Goal: Answer question/provide support: Share knowledge or assist other users

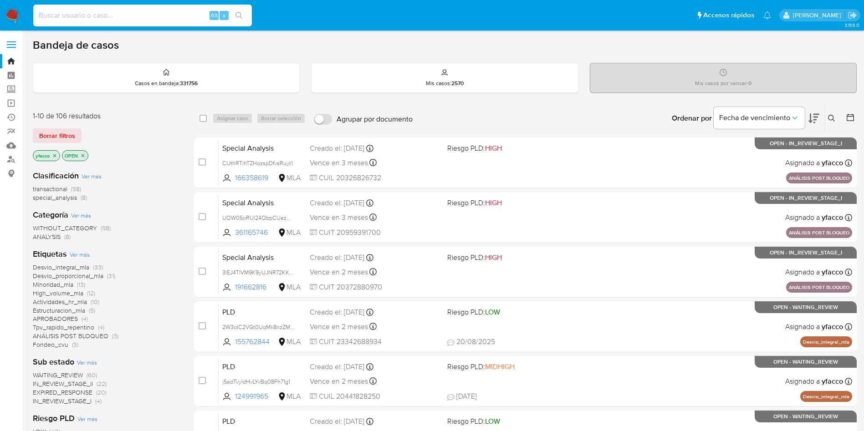
click at [116, 18] on input at bounding box center [142, 16] width 219 height 12
paste input "oc5275pbolOHW62GJOVZrwVP"
type input "oc5275pbolOHW62GJOVZrwVP"
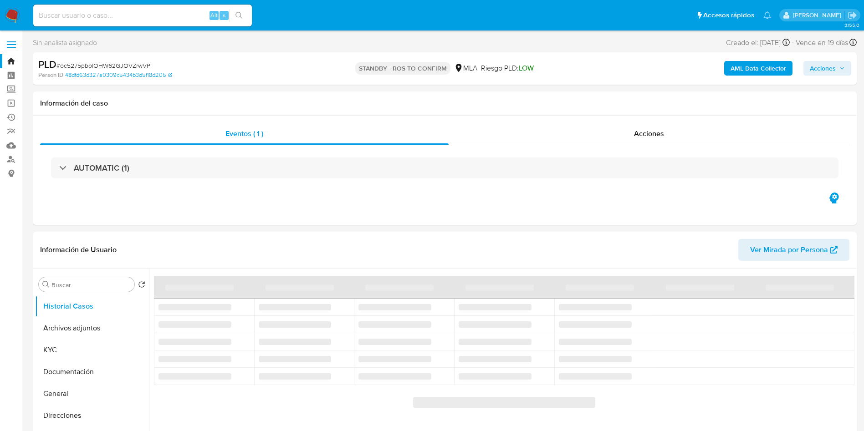
select select "10"
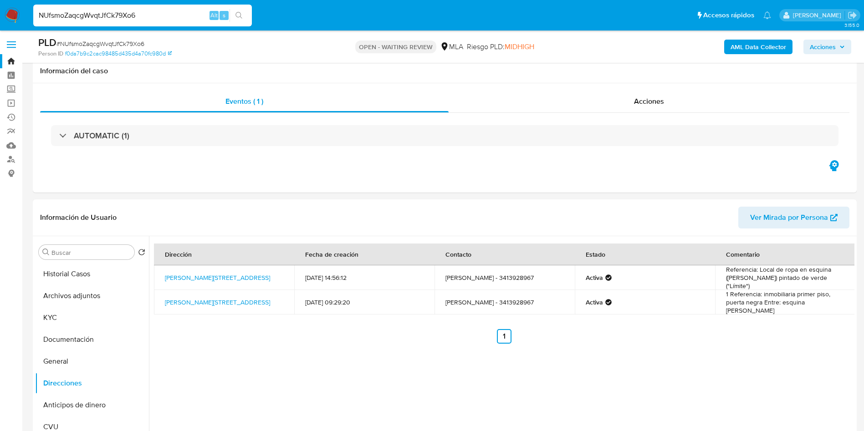
select select "10"
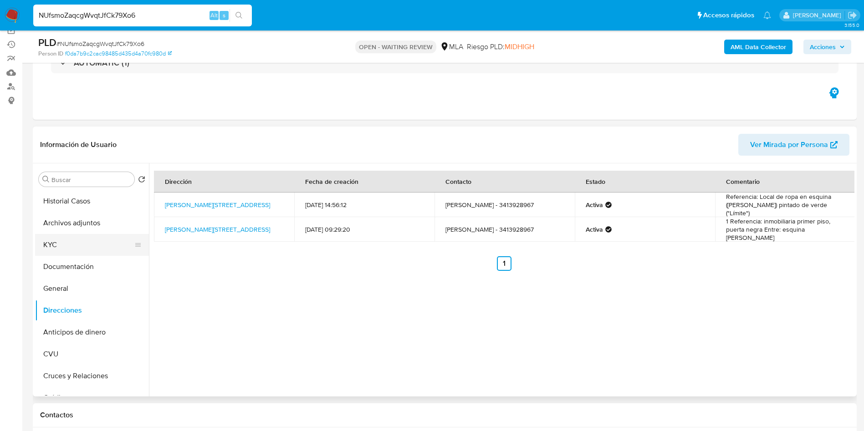
scroll to position [68, 0]
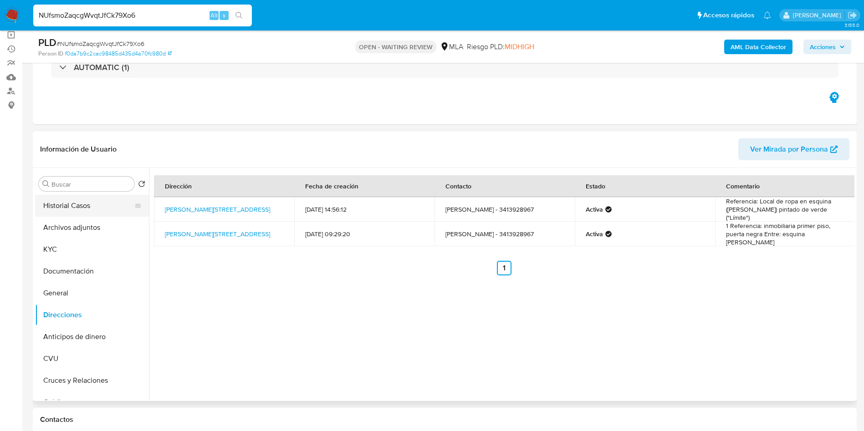
click at [63, 213] on button "Historial Casos" at bounding box center [88, 206] width 107 height 22
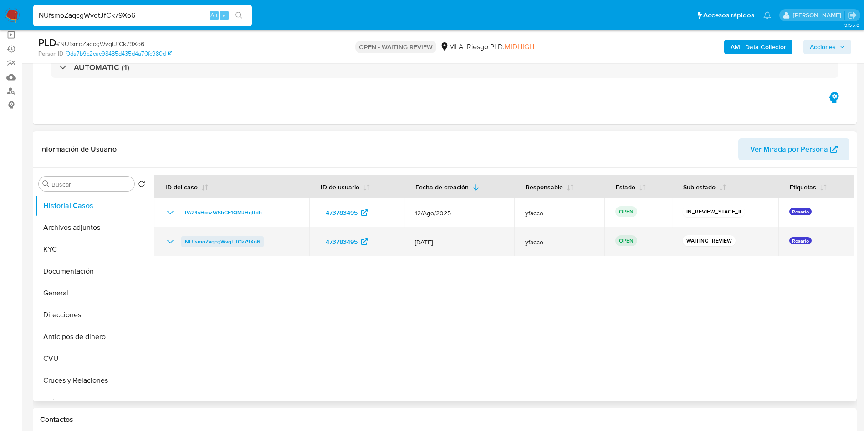
drag, startPoint x: 176, startPoint y: 239, endPoint x: 262, endPoint y: 240, distance: 86.5
click at [262, 240] on div "NUfsmoZaqcgWvqtJfCk79Xo6" at bounding box center [231, 241] width 133 height 11
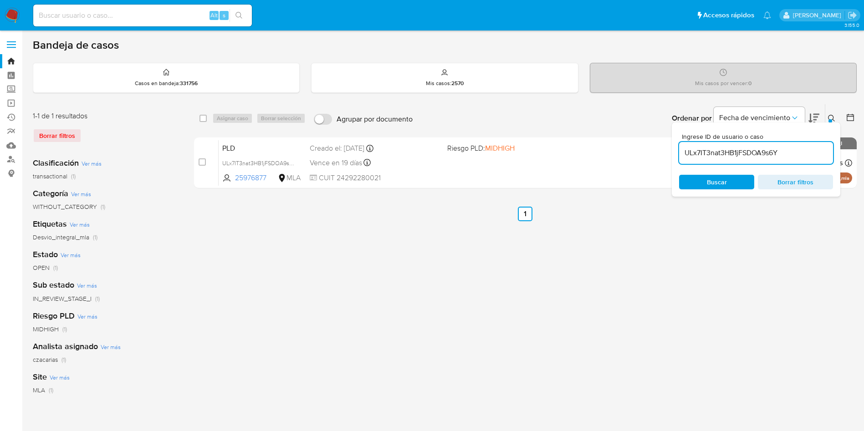
click at [789, 151] on input "ULx7IT3nat3HB1jFSDOA9s6Y" at bounding box center [756, 153] width 154 height 12
paste input "NUfsmoZaqcgWvqtJfCk79Xo6"
type input "NUfsmoZaqcgWvqtJfCk79Xo6"
click at [784, 154] on input "NUfsmoZaqcgWvqtJfCk79Xo6" at bounding box center [756, 153] width 154 height 12
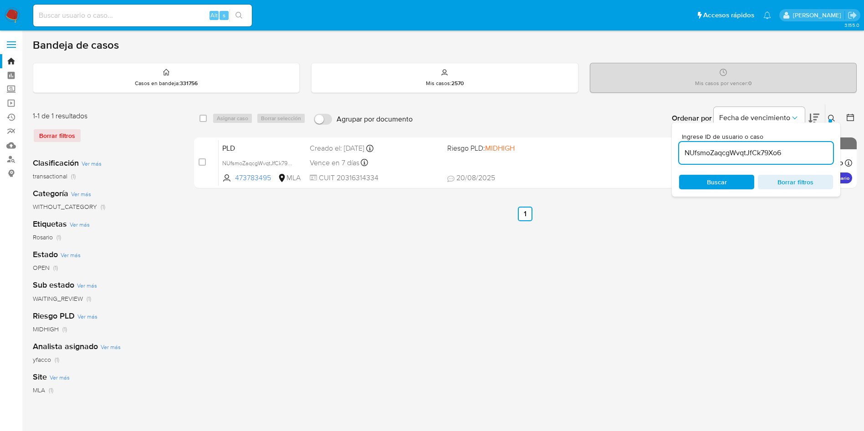
click at [784, 154] on input "NUfsmoZaqcgWvqtJfCk79Xo6" at bounding box center [756, 153] width 154 height 12
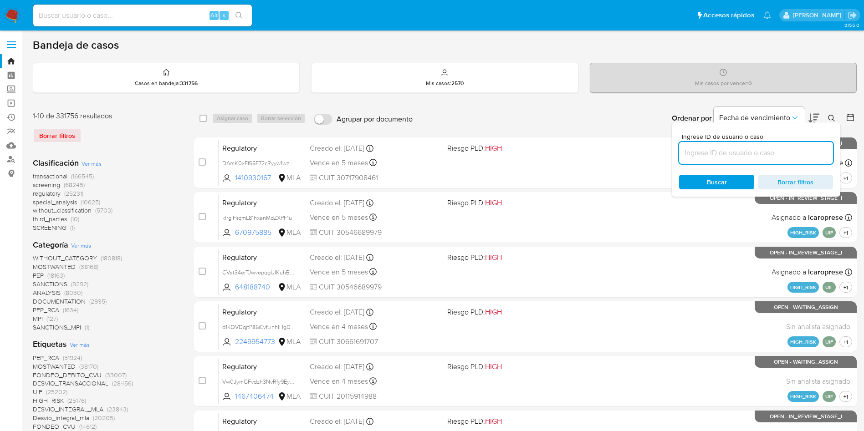
click at [784, 154] on input at bounding box center [756, 153] width 154 height 12
paste input "NUfsmoZaqcgWvqtJfCk79Xo6"
type input "NUfsmoZaqcgWvqtJfCk79Xo6"
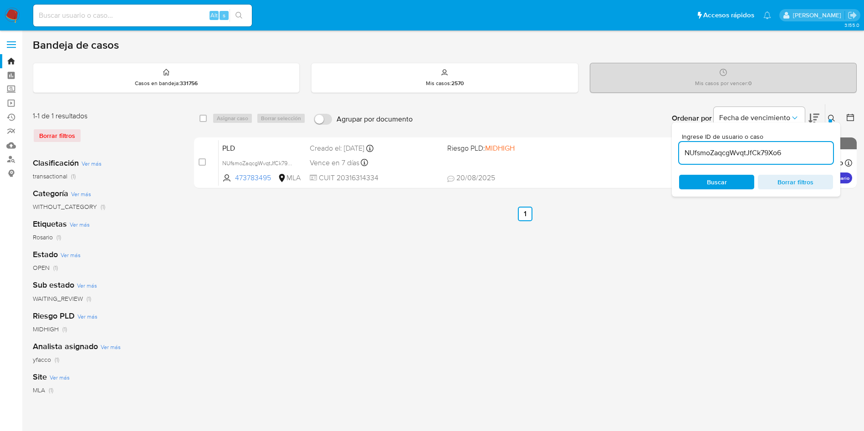
click at [193, 160] on div "1-1 de 1 resultados Borrar filtros Clasificación Ver más transactional (1) Cate…" at bounding box center [445, 304] width 824 height 400
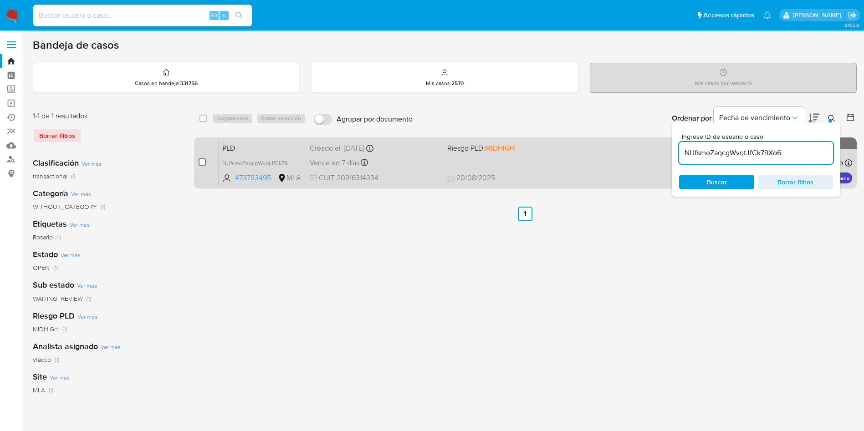
click at [203, 162] on input "checkbox" at bounding box center [202, 161] width 7 height 7
checkbox input "true"
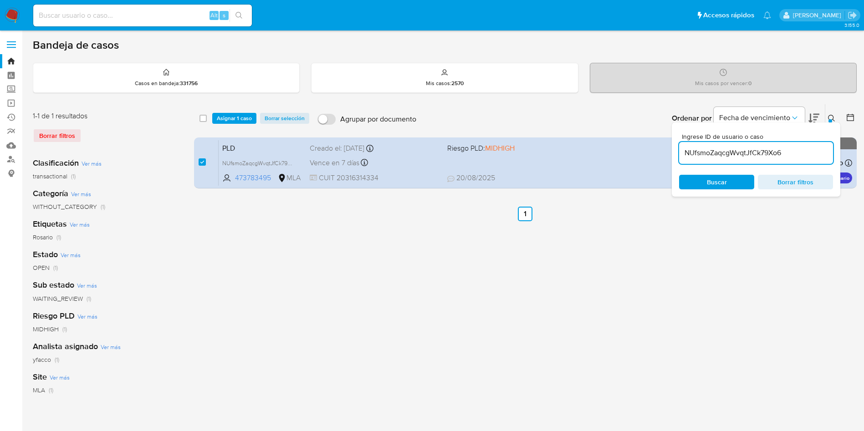
click at [223, 111] on div "select-all-cases-checkbox Asignar 1 caso Borrar selección Agrupar por documento…" at bounding box center [525, 118] width 663 height 28
click at [224, 115] on span "Asignar 1 caso" at bounding box center [234, 118] width 35 height 9
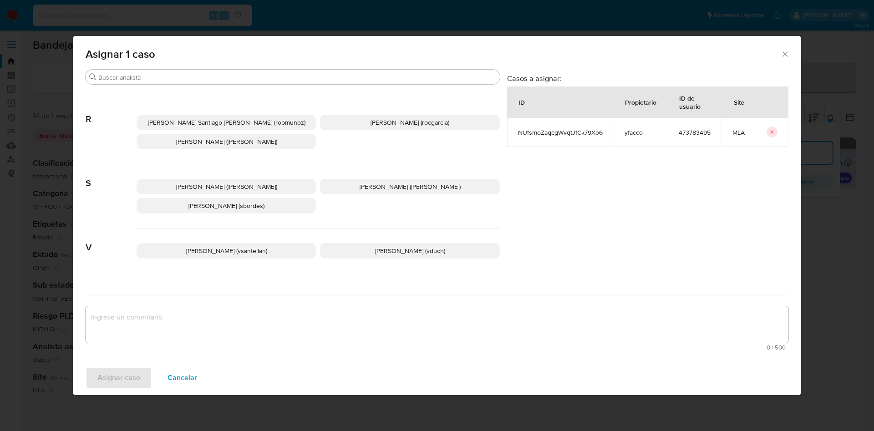
scroll to position [814, 0]
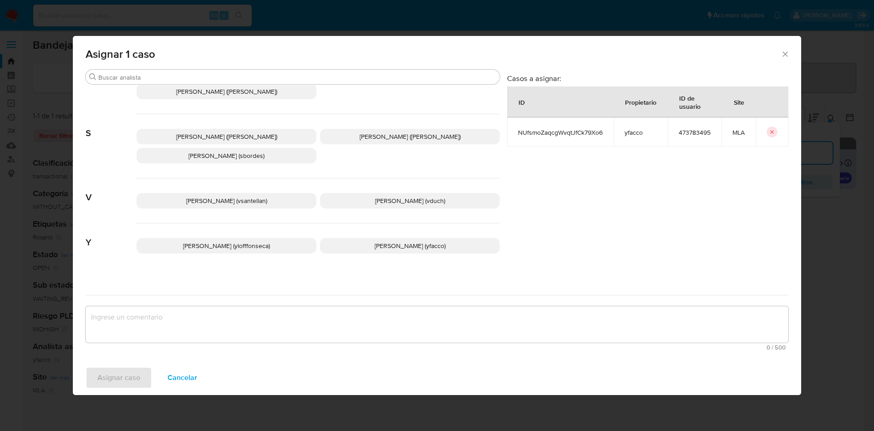
click at [380, 241] on span "Yesica Paola Facco (yfacco)" at bounding box center [410, 245] width 71 height 9
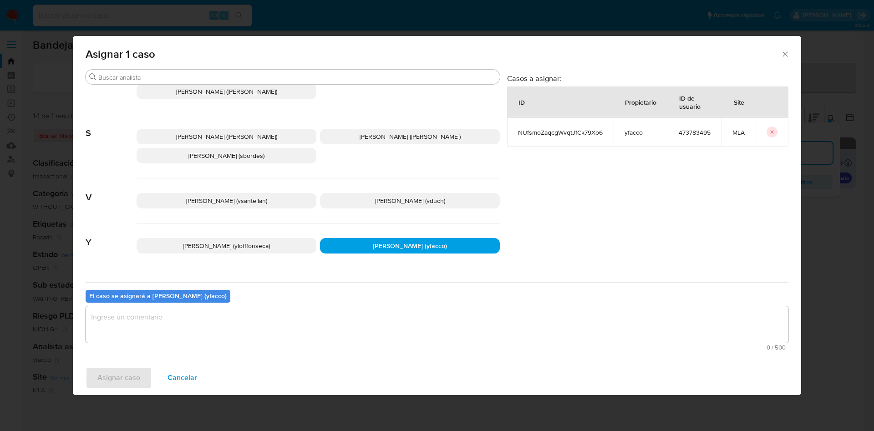
click at [282, 341] on textarea "assign-modal" at bounding box center [437, 325] width 703 height 36
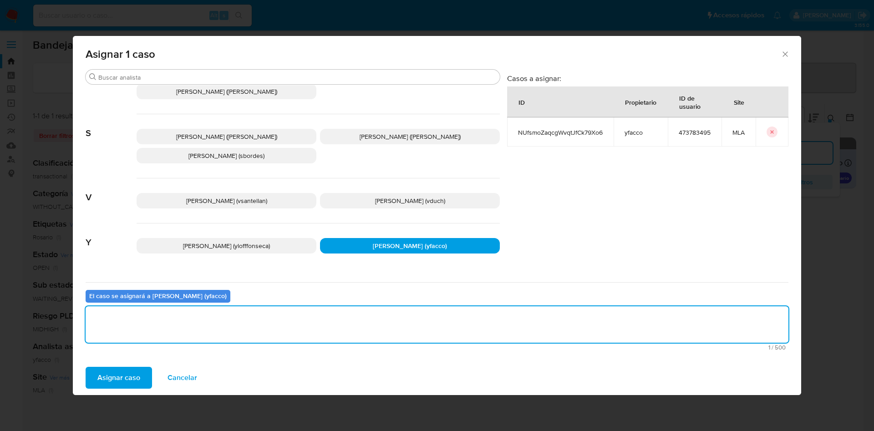
click at [129, 376] on span "Asignar caso" at bounding box center [118, 378] width 43 height 20
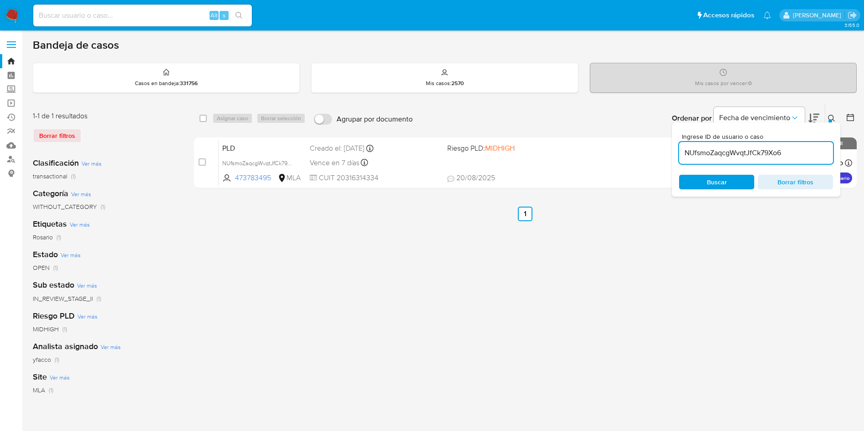
click at [798, 154] on input "NUfsmoZaqcgWvqtJfCk79Xo6" at bounding box center [756, 153] width 154 height 12
click at [798, 155] on input "NUfsmoZaqcgWvqtJfCk79Xo6" at bounding box center [756, 153] width 154 height 12
paste input "NUfsmoZaqcgWvqtJfCk79Xo6"
type input "NUfsmoZaqcgWvqtJfCk79Xo6"
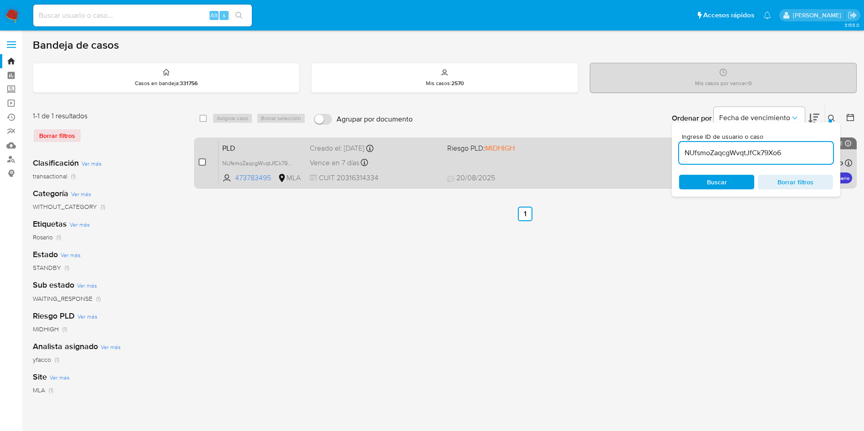
click at [203, 163] on input "checkbox" at bounding box center [202, 161] width 7 height 7
checkbox input "true"
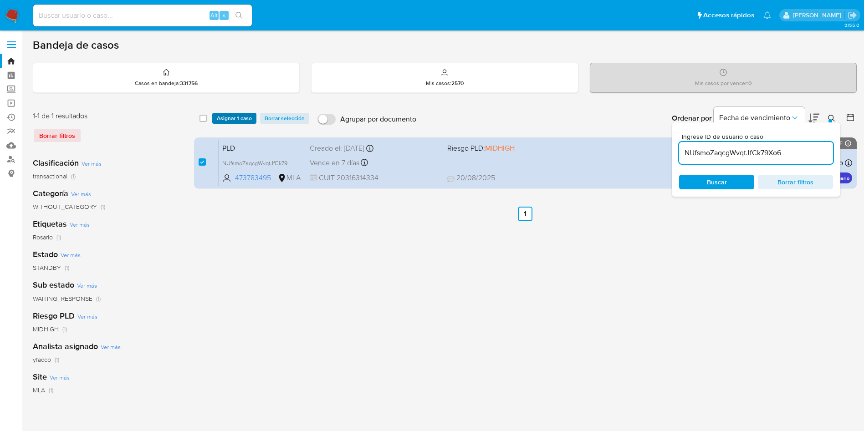
click at [234, 118] on span "Asignar 1 caso" at bounding box center [234, 118] width 35 height 9
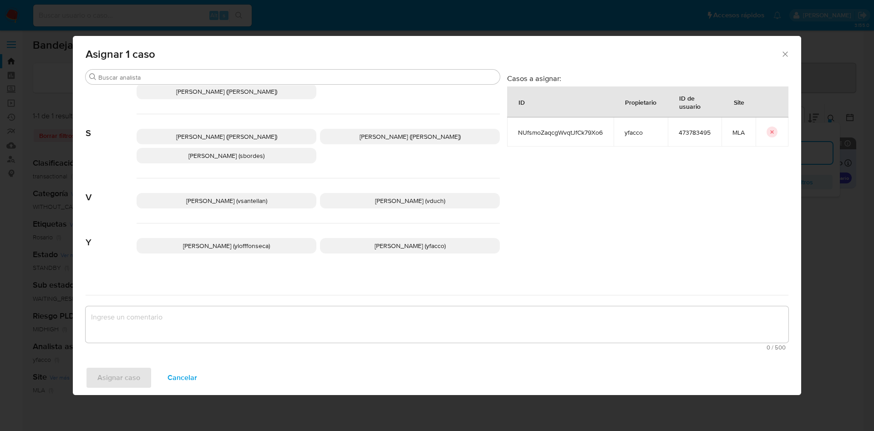
click at [387, 242] on p "Yesica Paola Facco (yfacco)" at bounding box center [410, 245] width 180 height 15
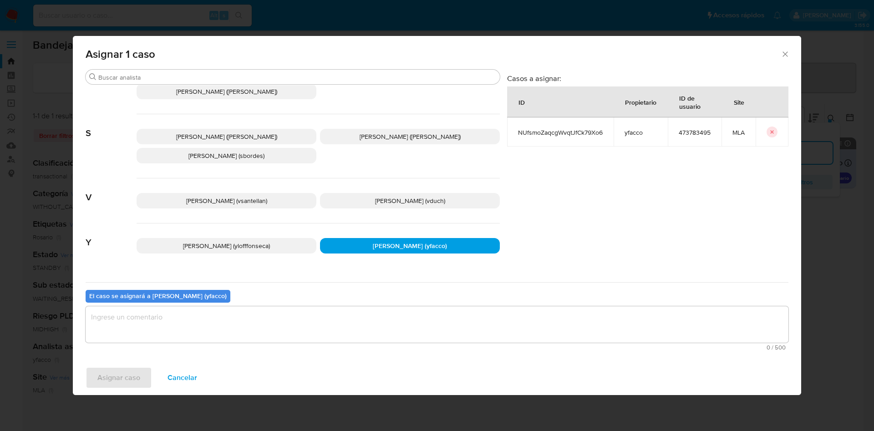
drag, startPoint x: 241, startPoint y: 317, endPoint x: 229, endPoint y: 317, distance: 11.8
click at [240, 317] on textarea "assign-modal" at bounding box center [437, 325] width 703 height 36
click at [134, 378] on span "Asignar caso" at bounding box center [118, 378] width 43 height 20
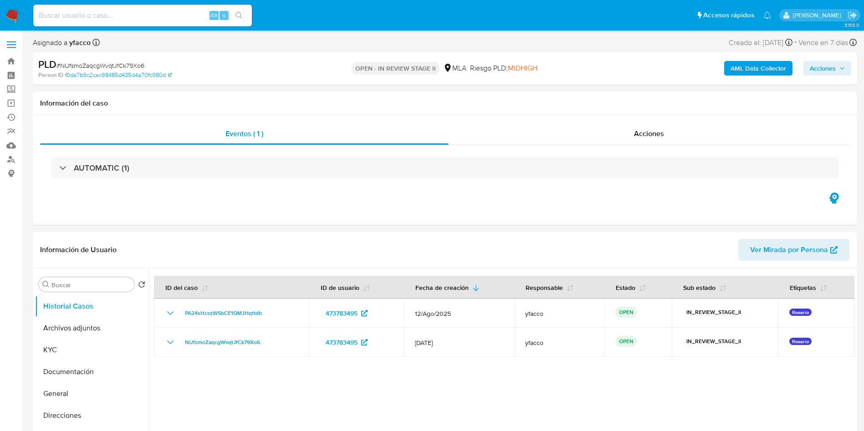
select select "10"
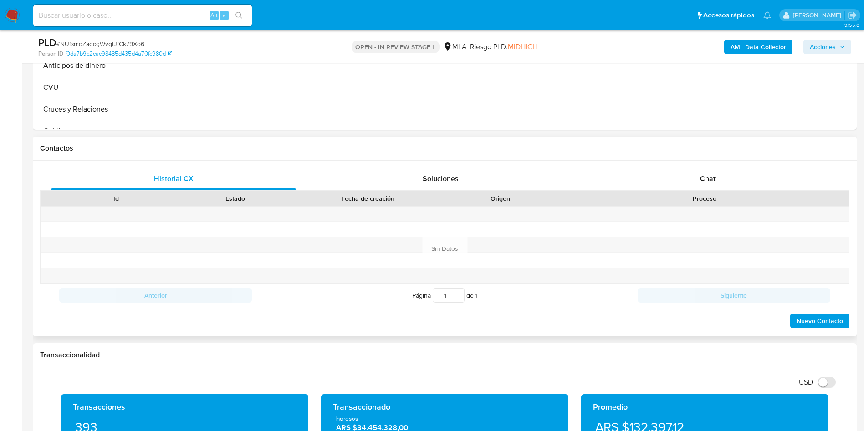
scroll to position [342, 0]
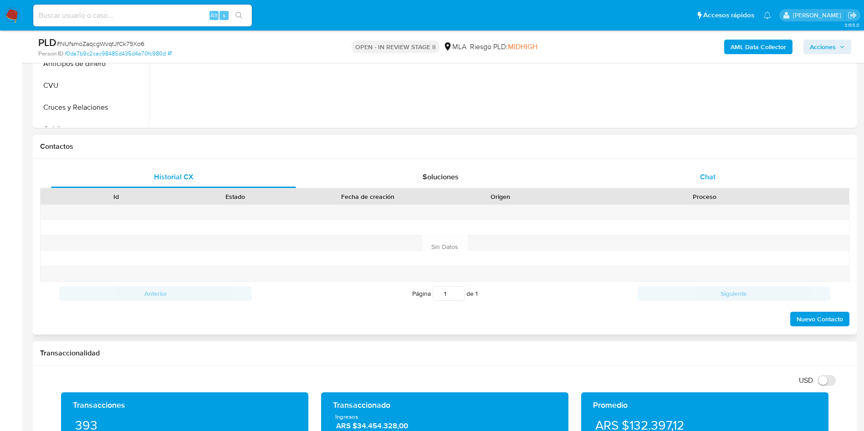
click at [718, 180] on div "Chat" at bounding box center [707, 177] width 245 height 22
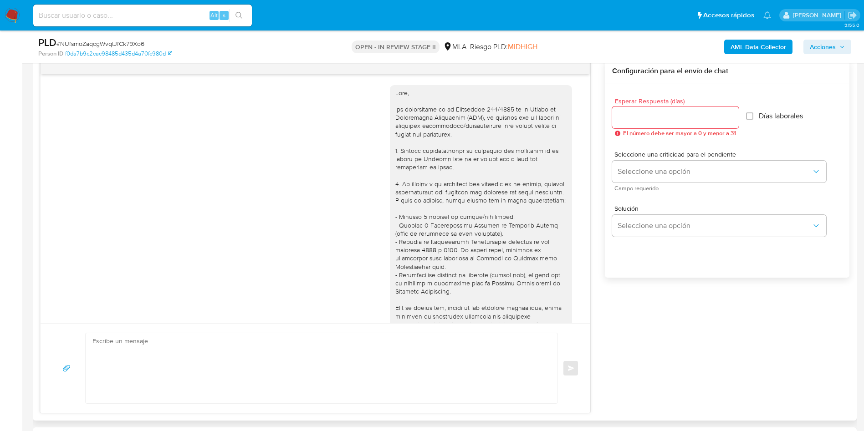
scroll to position [648, 0]
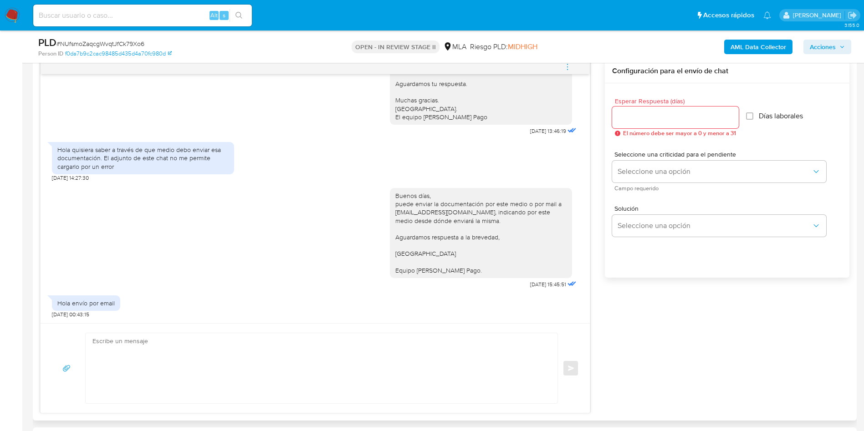
click at [223, 365] on textarea at bounding box center [319, 368] width 454 height 70
paste textarea "Hola XXX, Muchas gracias por la respuesta. Analizamos tu caso y notamos que la …"
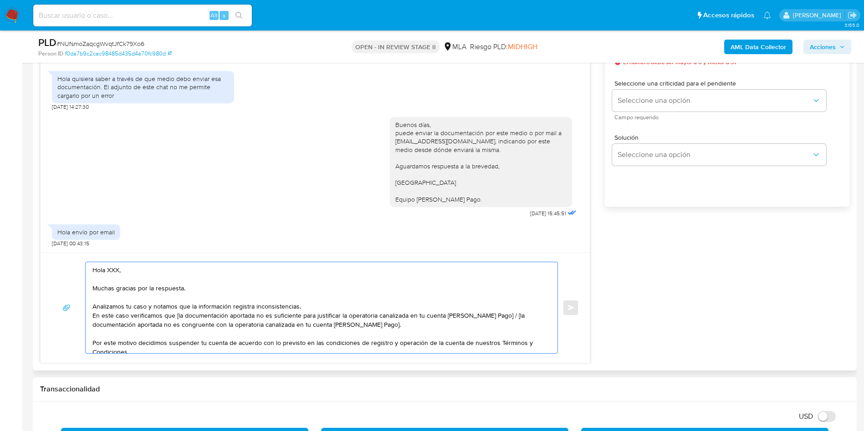
scroll to position [683, 0]
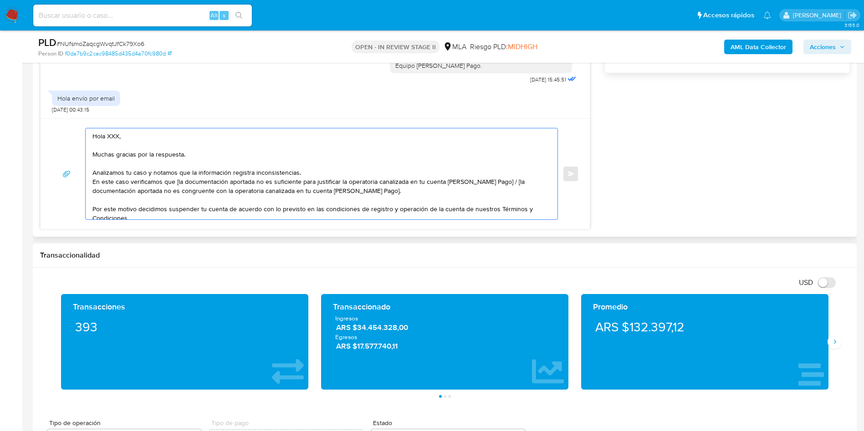
click at [113, 133] on textarea "Hola XXX, Muchas gracias por la respuesta. Analizamos tu caso y notamos que la …" at bounding box center [319, 173] width 454 height 91
click at [176, 180] on textarea "Hola, Muchas gracias por la respuesta. Analizamos tu caso y notamos que la info…" at bounding box center [319, 173] width 454 height 91
drag, startPoint x: 491, startPoint y: 182, endPoint x: 518, endPoint y: 192, distance: 29.1
click at [518, 192] on textarea "Hola, Muchas gracias por la respuesta. Analizamos tu caso y notamos que la info…" at bounding box center [319, 173] width 454 height 91
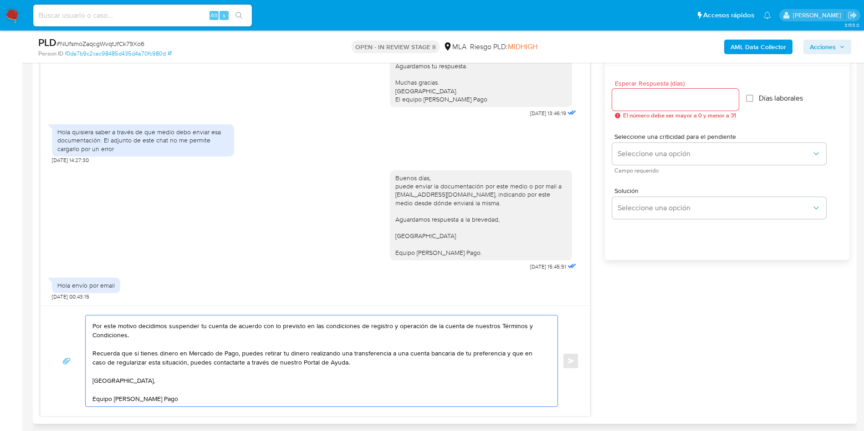
scroll to position [478, 0]
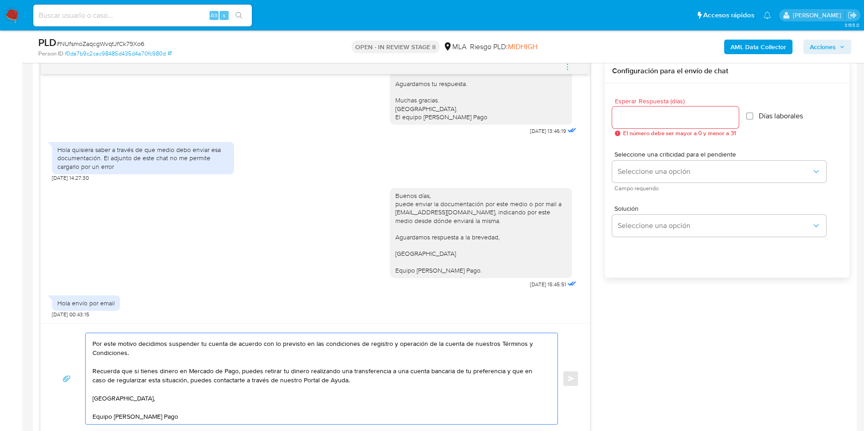
type textarea "Hola, Muchas gracias por la respuesta. Analizamos tu caso y notamos que la info…"
click at [631, 124] on div at bounding box center [675, 118] width 127 height 22
click at [630, 121] on input "Esperar Respuesta (días)" at bounding box center [675, 118] width 127 height 12
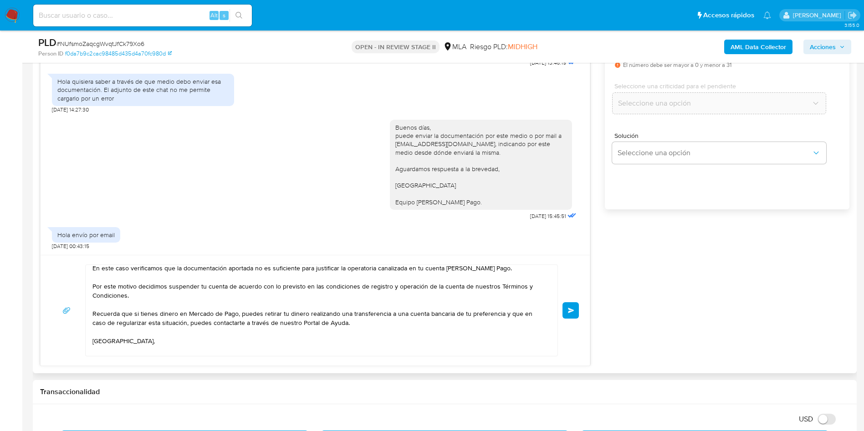
scroll to position [68, 0]
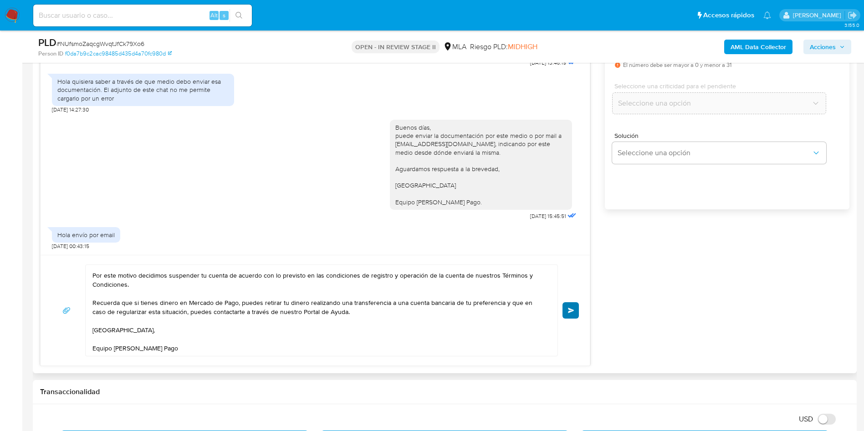
type input "0"
click at [564, 315] on button "Enviar" at bounding box center [570, 310] width 16 height 16
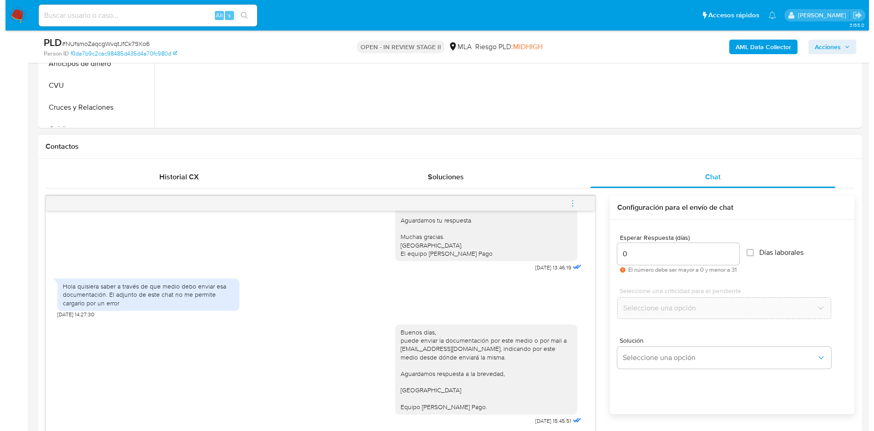
scroll to position [0, 0]
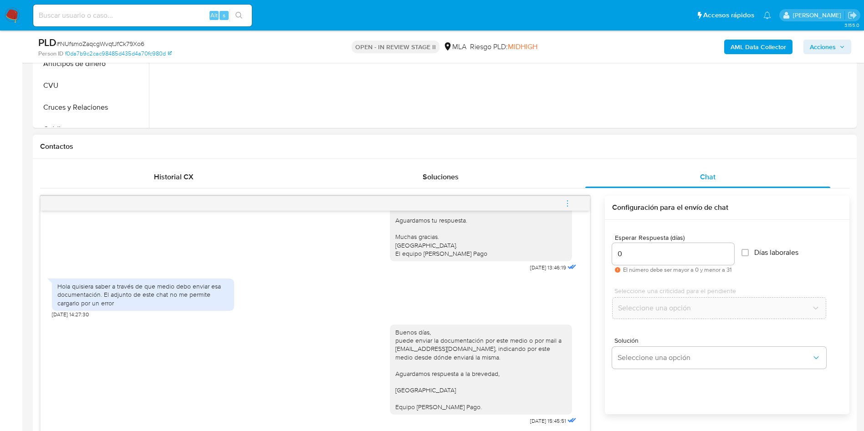
click at [569, 203] on icon "menu-action" at bounding box center [567, 203] width 8 height 8
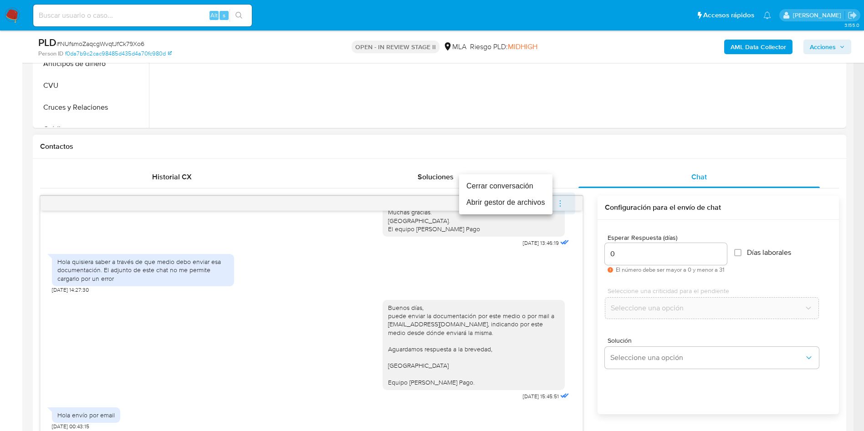
scroll to position [865, 0]
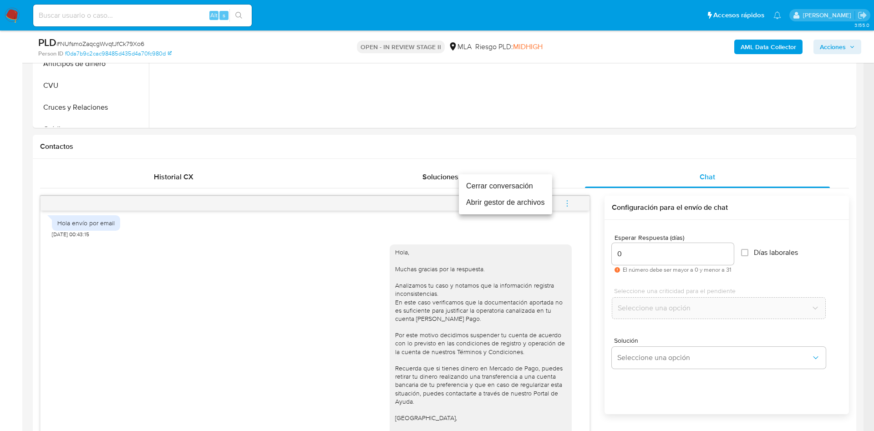
click at [506, 189] on li "Cerrar conversación" at bounding box center [505, 186] width 93 height 16
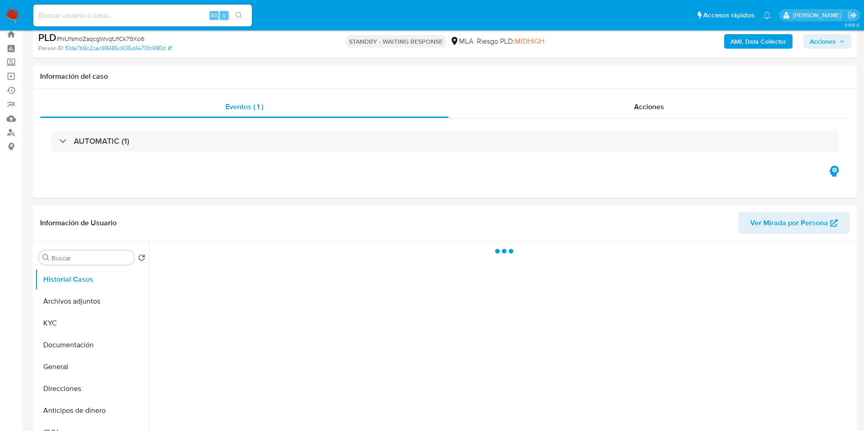
scroll to position [68, 0]
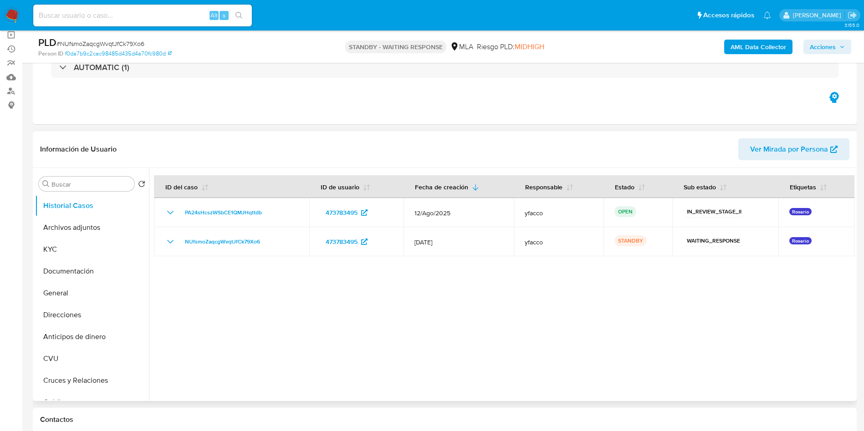
select select "10"
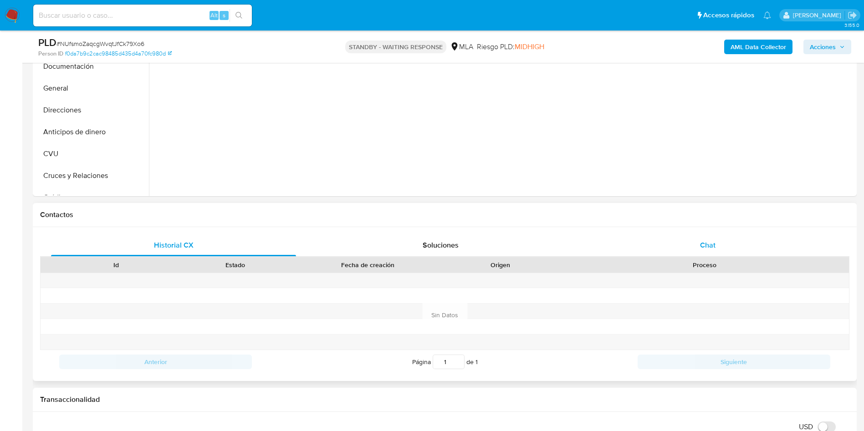
click at [705, 239] on div "Chat" at bounding box center [707, 246] width 245 height 22
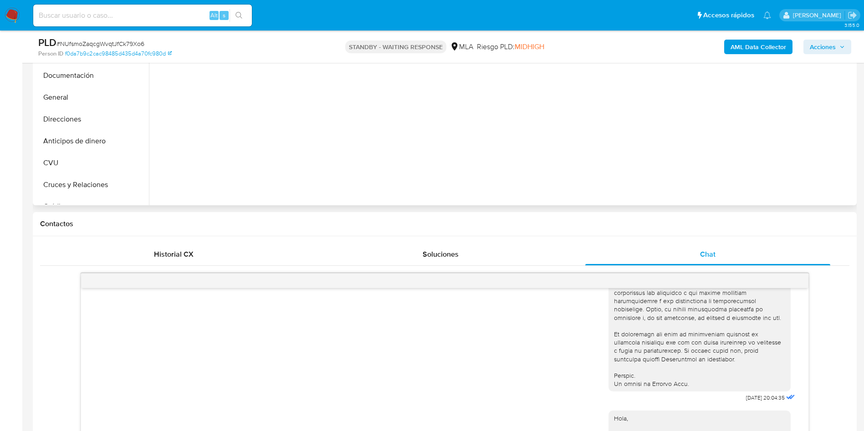
scroll to position [205, 0]
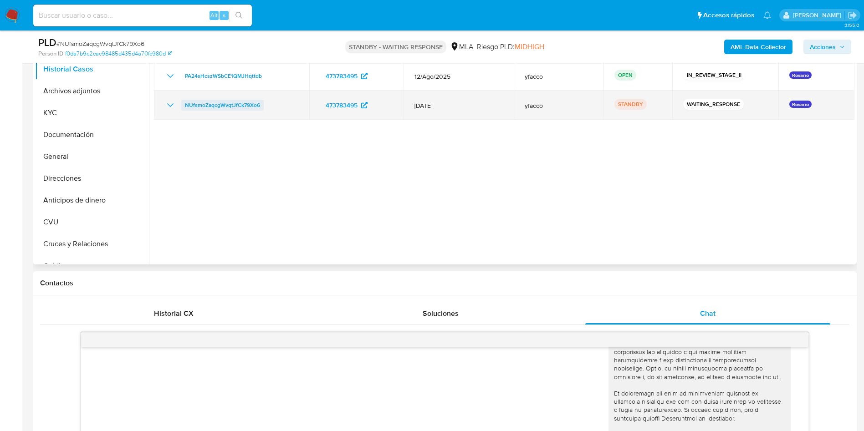
drag, startPoint x: 179, startPoint y: 106, endPoint x: 263, endPoint y: 107, distance: 84.3
click at [263, 107] on div "NUfsmoZaqcgWvqtJfCk79Xo6" at bounding box center [231, 105] width 133 height 11
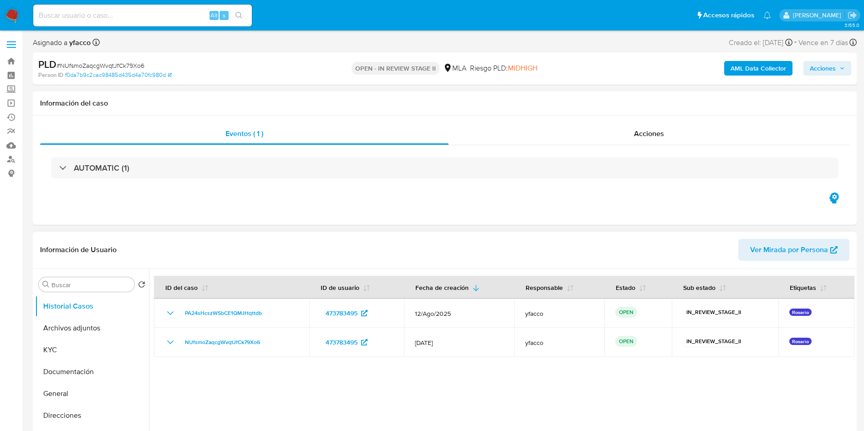
select select "10"
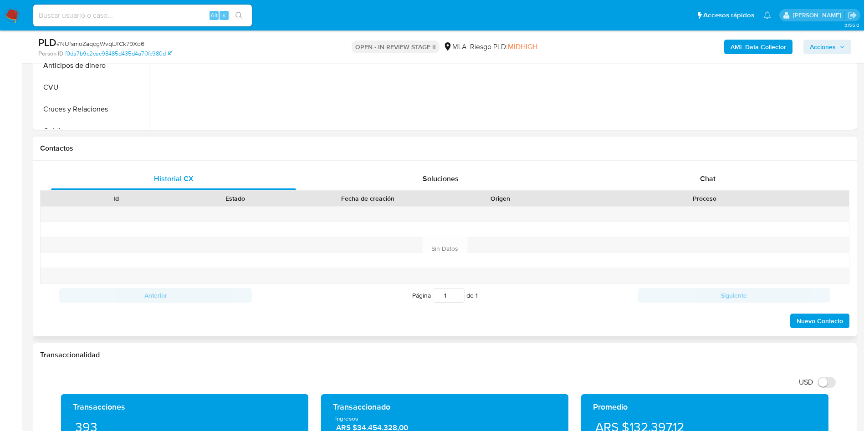
scroll to position [342, 0]
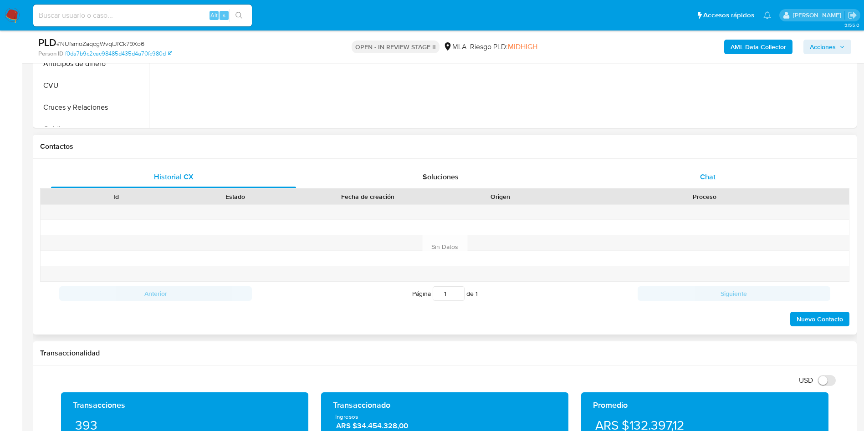
click at [692, 178] on div "Chat" at bounding box center [707, 177] width 245 height 22
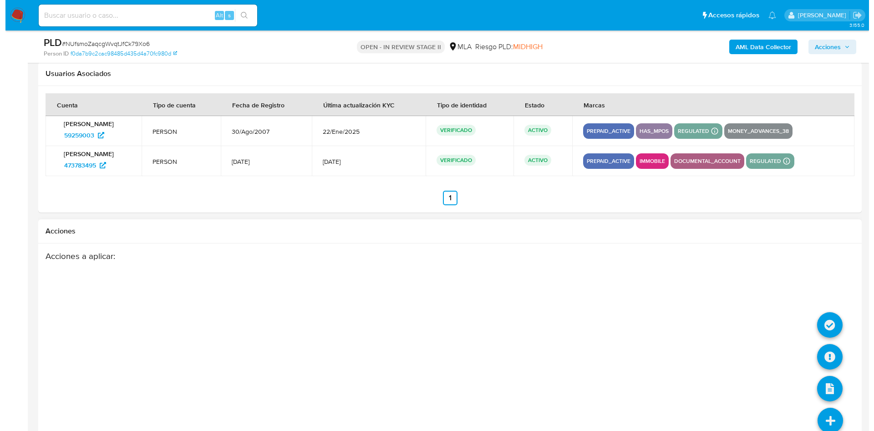
scroll to position [1640, 0]
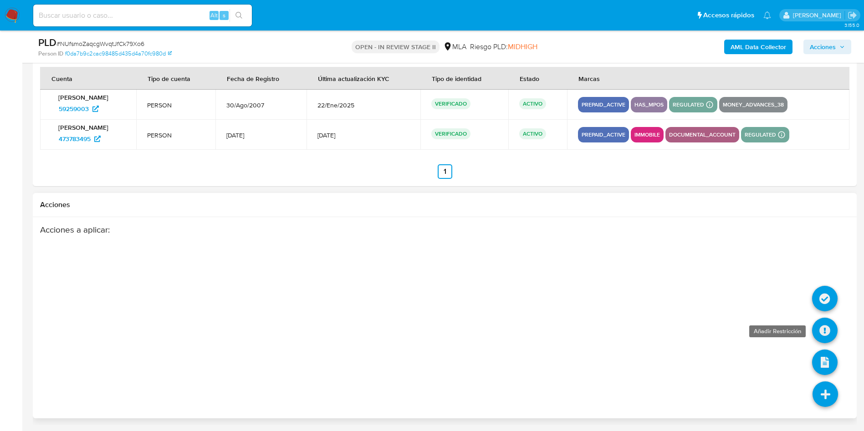
click at [832, 330] on icon at bounding box center [825, 331] width 26 height 26
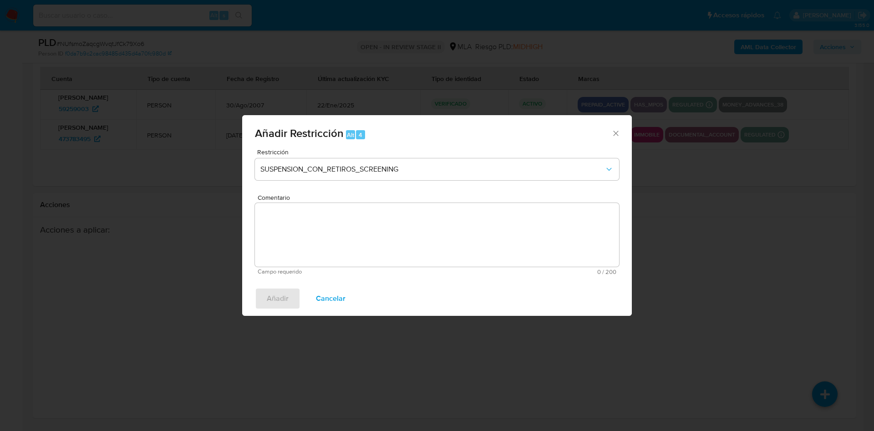
click at [385, 180] on div "Restricción SUSPENSION_CON_RETIROS_SCREENING" at bounding box center [437, 170] width 364 height 43
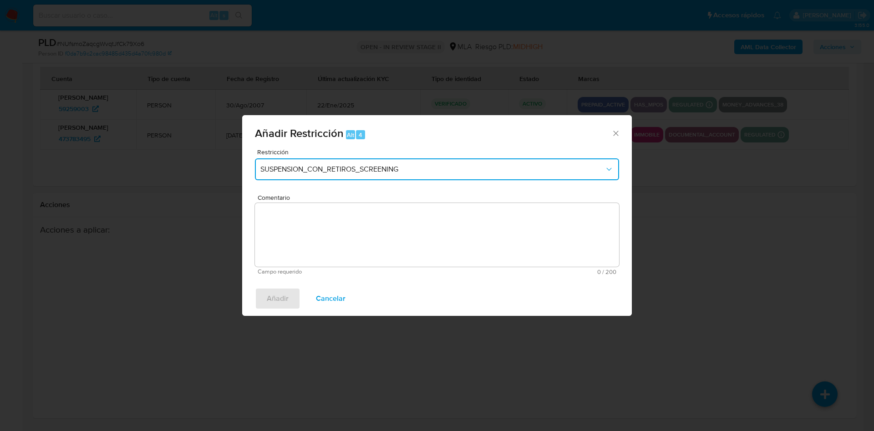
click at [384, 169] on span "SUSPENSION_CON_RETIROS_SCREENING" at bounding box center [433, 169] width 344 height 9
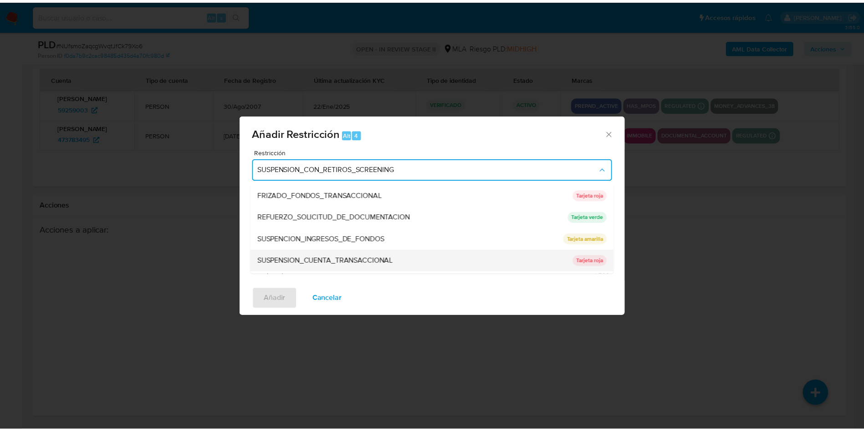
scroll to position [193, 0]
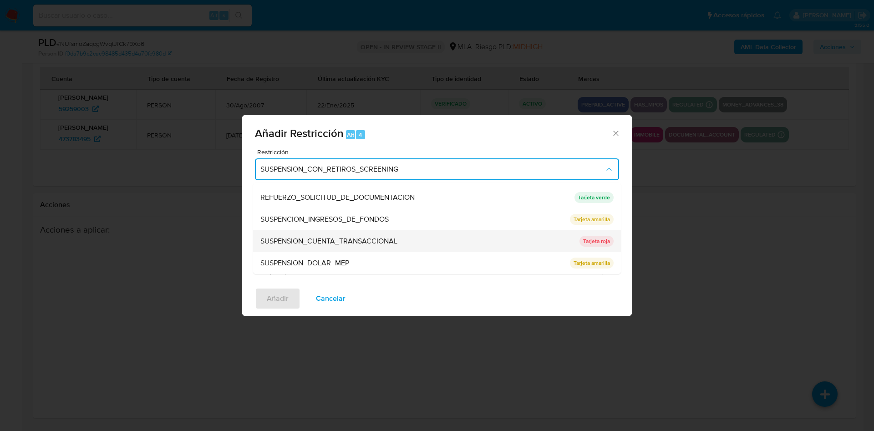
click at [337, 240] on span "SUSPENSION_CUENTA_TRANSACCIONAL" at bounding box center [329, 241] width 137 height 9
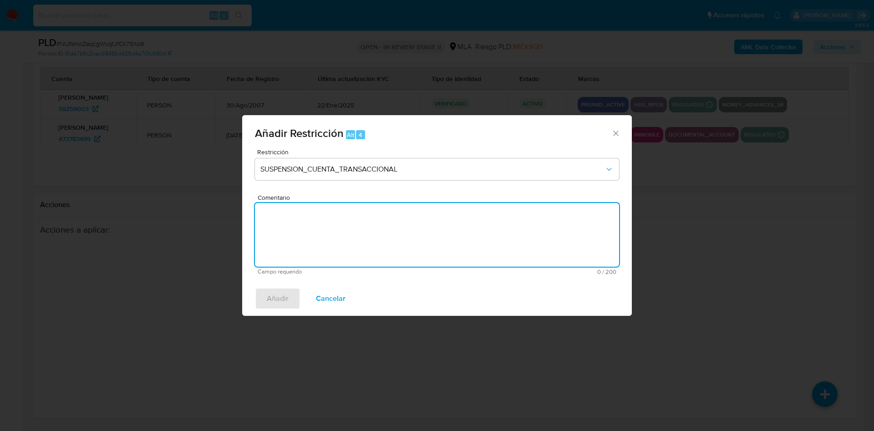
click at [337, 240] on textarea "Comentario" at bounding box center [437, 235] width 364 height 64
type textarea "AML"
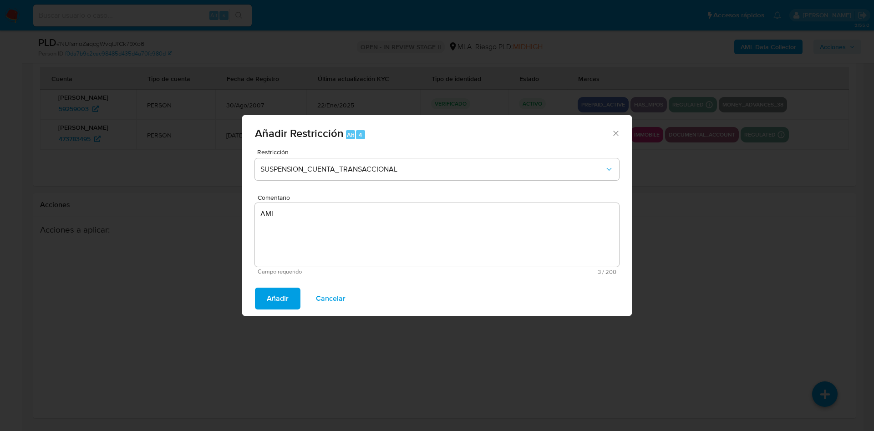
click at [282, 298] on span "Añadir" at bounding box center [278, 299] width 22 height 20
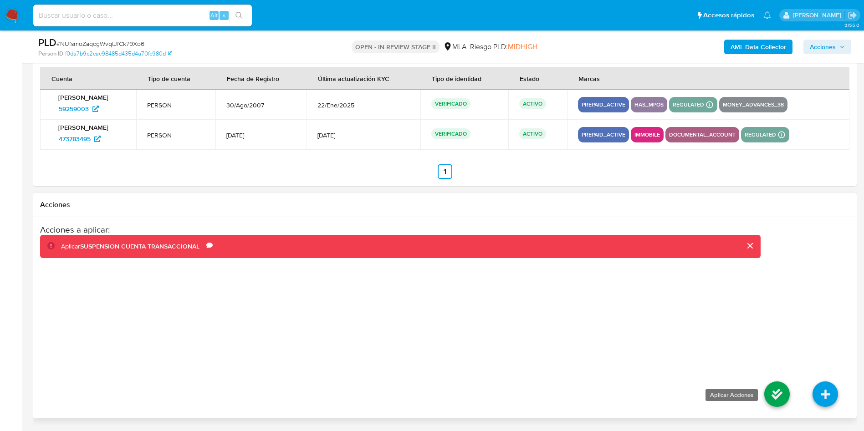
click at [780, 399] on icon at bounding box center [777, 395] width 26 height 26
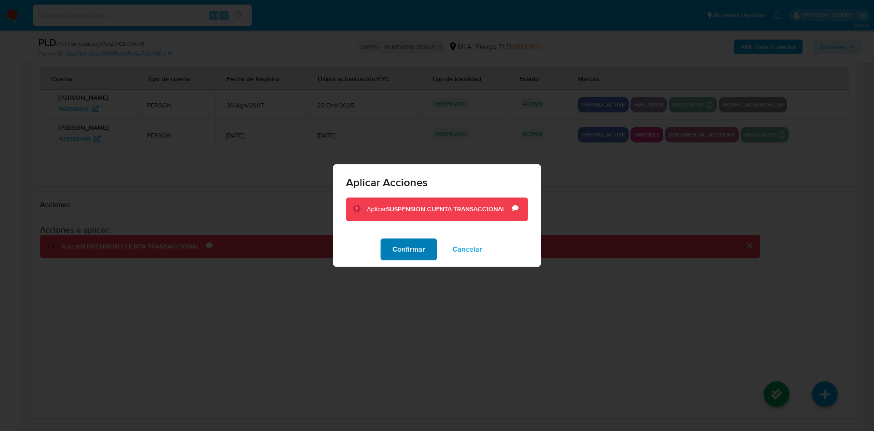
click at [418, 255] on span "Confirmar" at bounding box center [409, 250] width 33 height 20
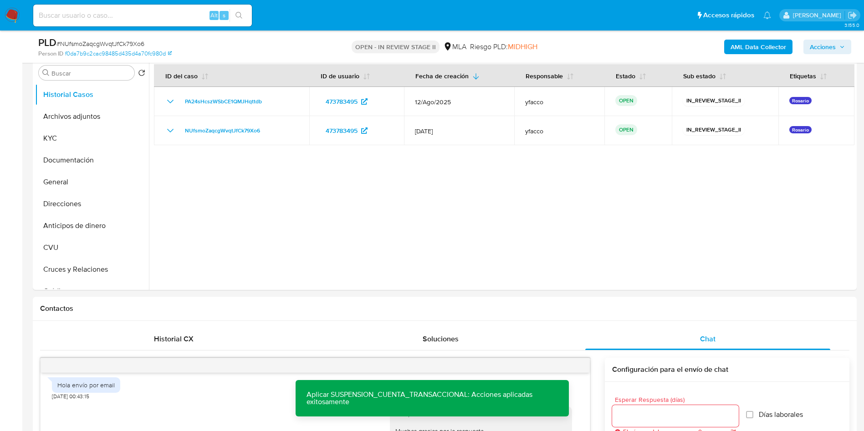
scroll to position [69, 0]
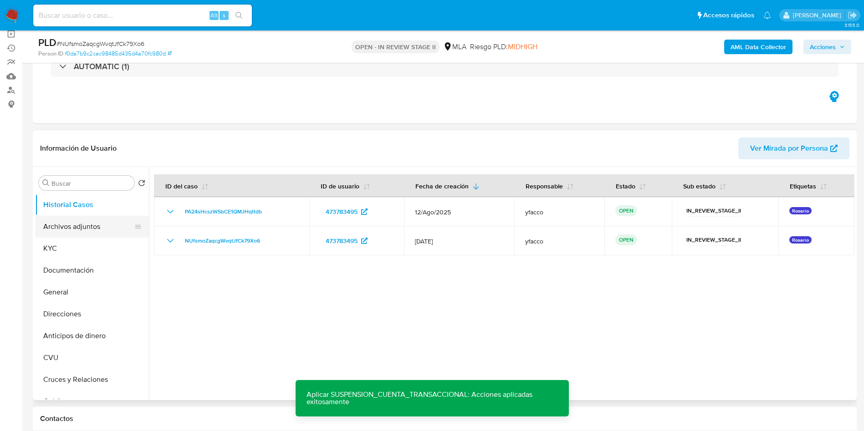
click at [82, 230] on button "Archivos adjuntos" at bounding box center [88, 227] width 107 height 22
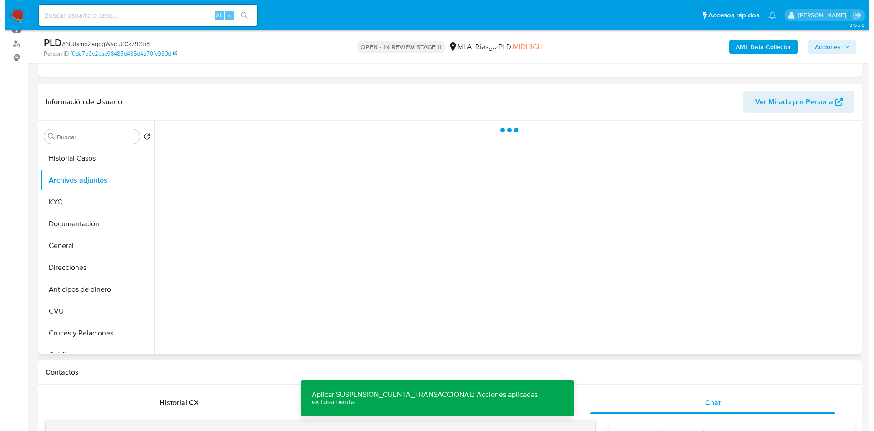
scroll to position [138, 0]
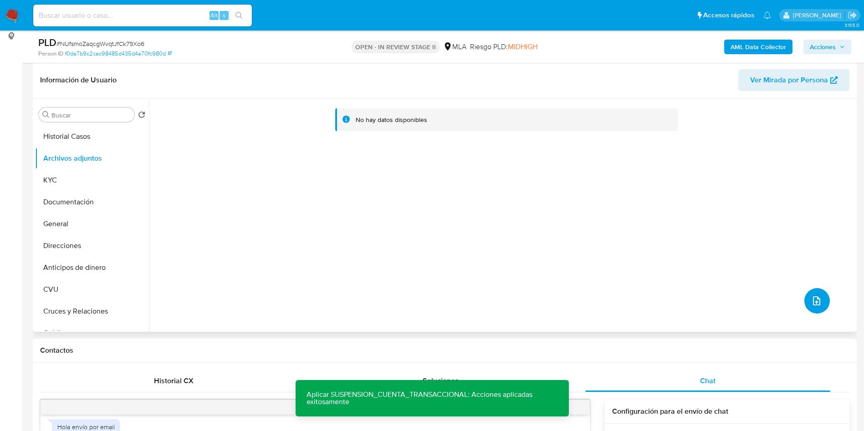
click at [814, 309] on button "upload-file" at bounding box center [817, 301] width 26 height 26
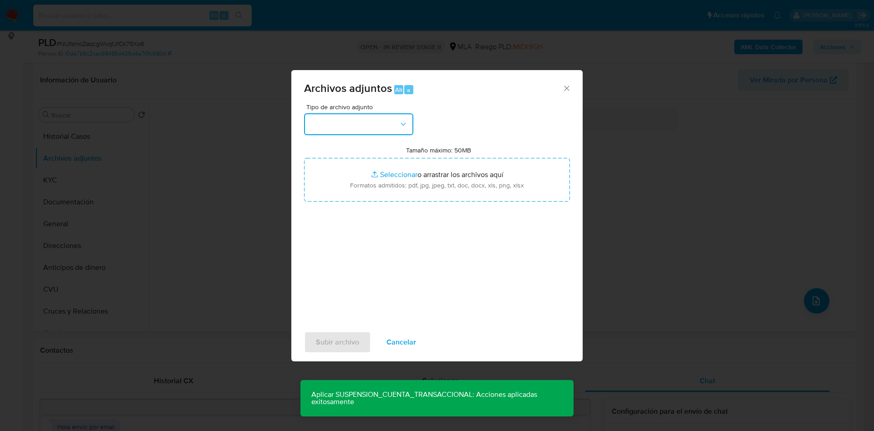
click at [357, 132] on button "button" at bounding box center [358, 124] width 109 height 22
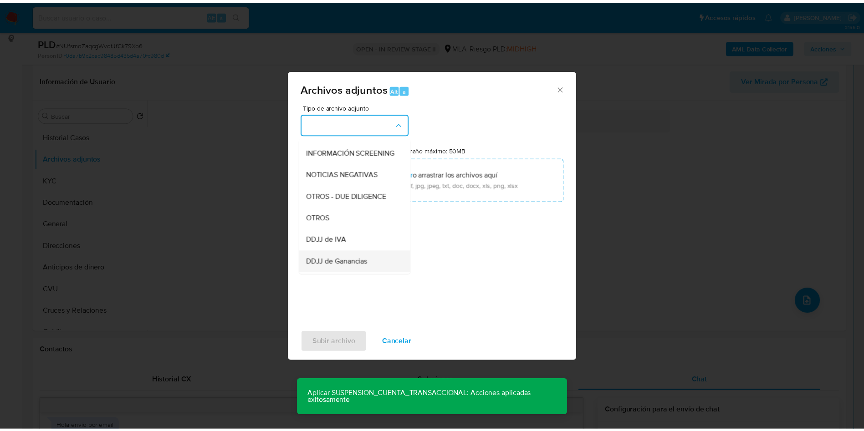
scroll to position [137, 0]
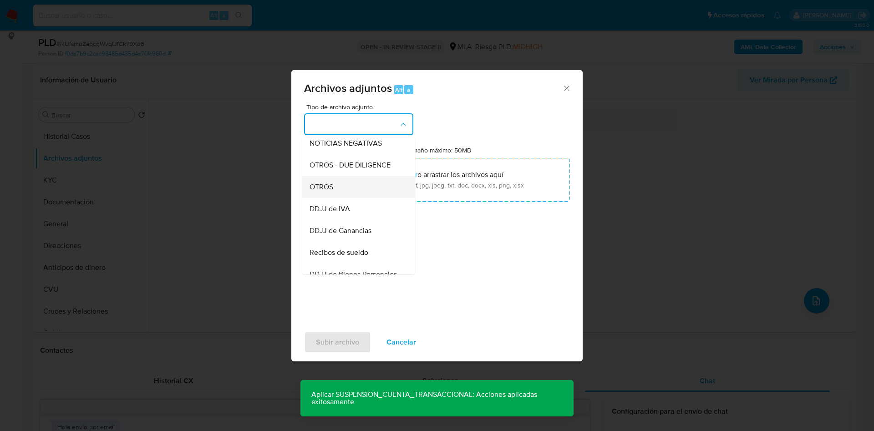
click at [320, 192] on span "OTROS" at bounding box center [322, 187] width 24 height 9
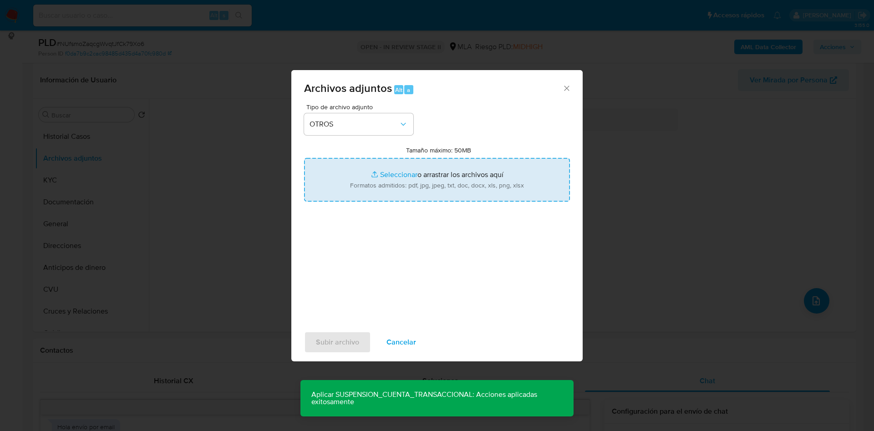
click at [388, 172] on input "Tamaño máximo: 50MB Seleccionar archivos" at bounding box center [437, 180] width 266 height 44
type input "C:\fakepath\Caselog PA24sHcszWSbCE1QMJHqttdb_2025_08_19_01_27_53.docx"
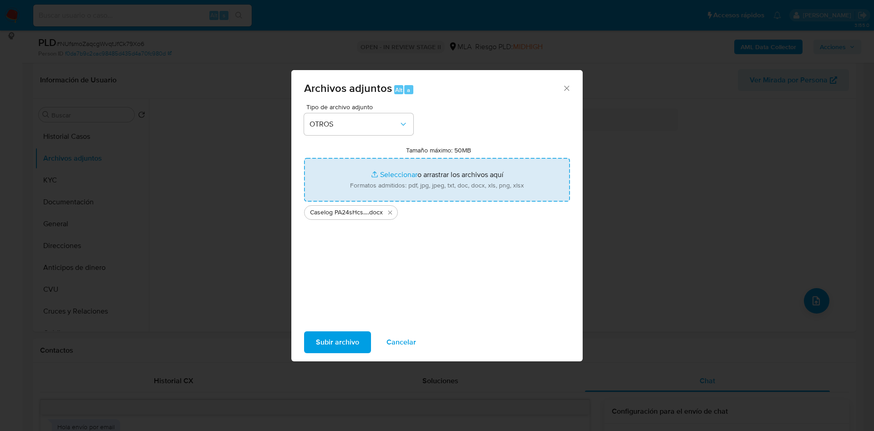
click at [389, 175] on input "Tamaño máximo: 50MB Seleccionar archivos" at bounding box center [437, 180] width 266 height 44
type input "C:\fakepath\Movimientos 473783495.xlsx"
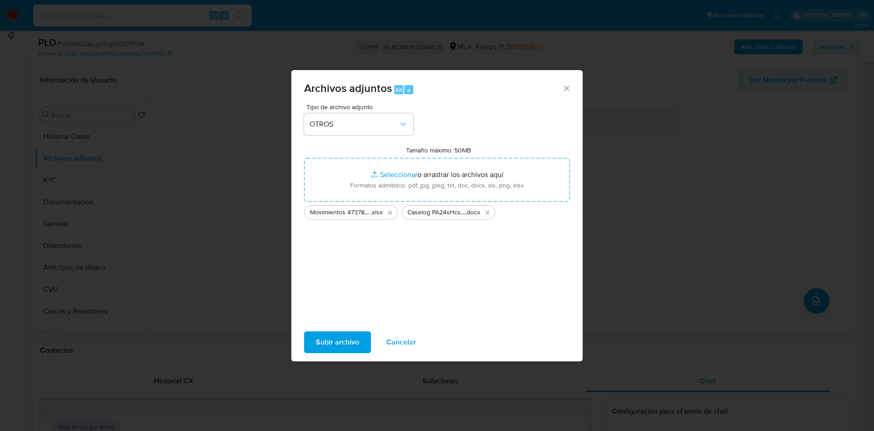
click at [352, 342] on span "Subir archivo" at bounding box center [337, 342] width 43 height 20
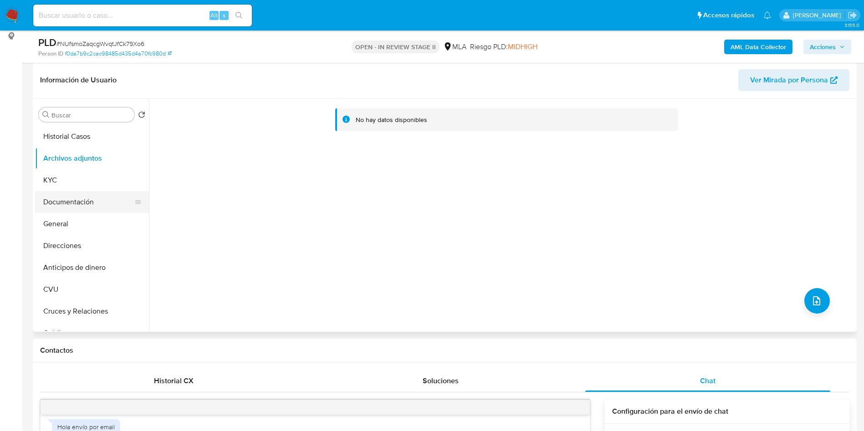
click at [63, 200] on button "Documentación" at bounding box center [88, 202] width 107 height 22
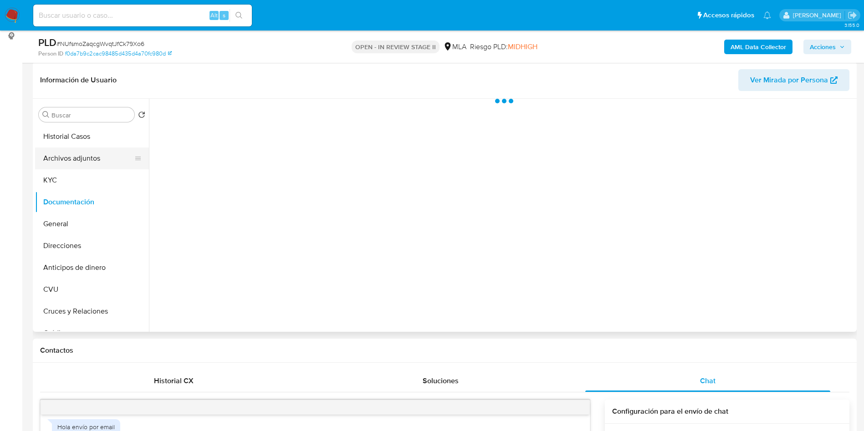
click at [70, 163] on button "Archivos adjuntos" at bounding box center [88, 159] width 107 height 22
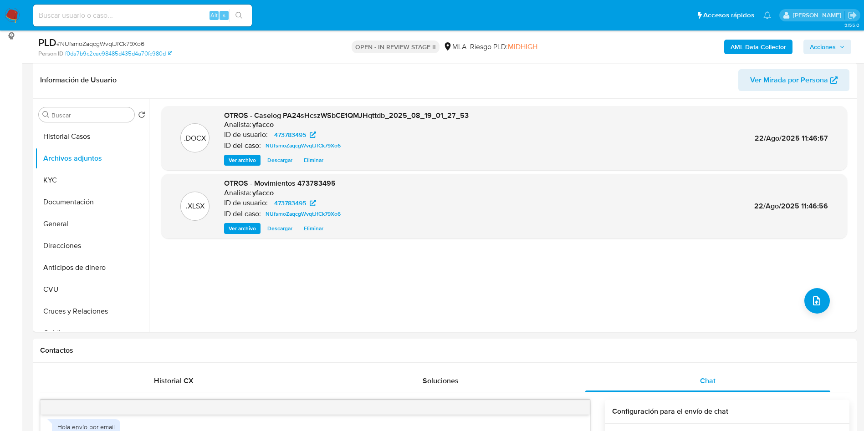
click at [741, 47] on b "AML Data Collector" at bounding box center [759, 47] width 56 height 15
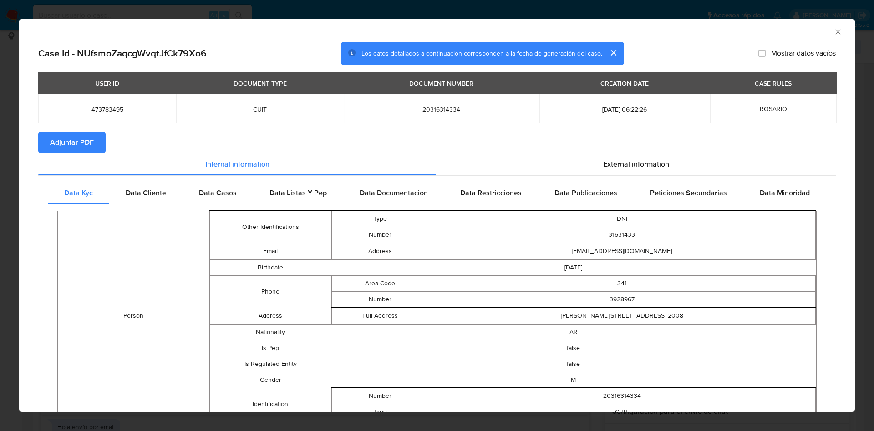
click at [82, 146] on span "Adjuntar PDF" at bounding box center [72, 143] width 44 height 20
click at [834, 30] on icon "Cerrar ventana" at bounding box center [838, 31] width 9 height 9
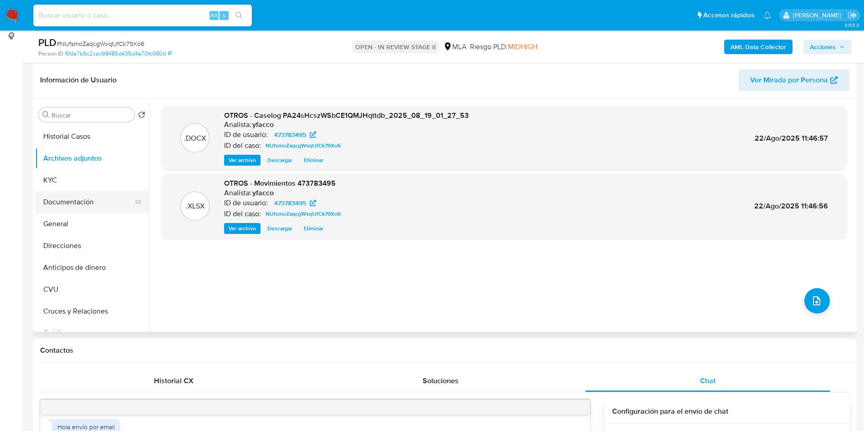
click at [67, 192] on button "Documentación" at bounding box center [88, 202] width 107 height 22
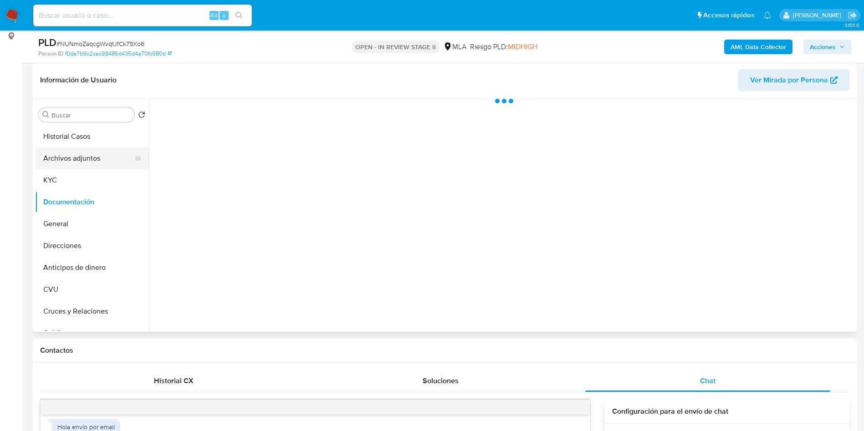
click at [69, 156] on button "Archivos adjuntos" at bounding box center [88, 159] width 107 height 22
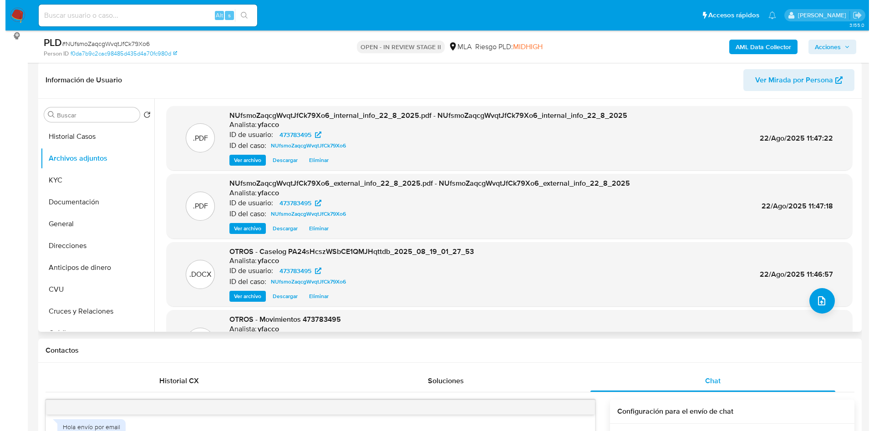
scroll to position [51, 0]
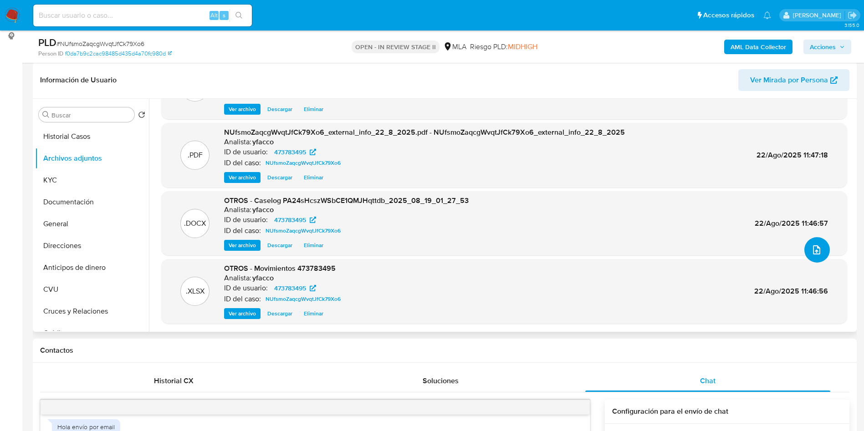
click at [818, 252] on button "upload-file" at bounding box center [817, 250] width 26 height 26
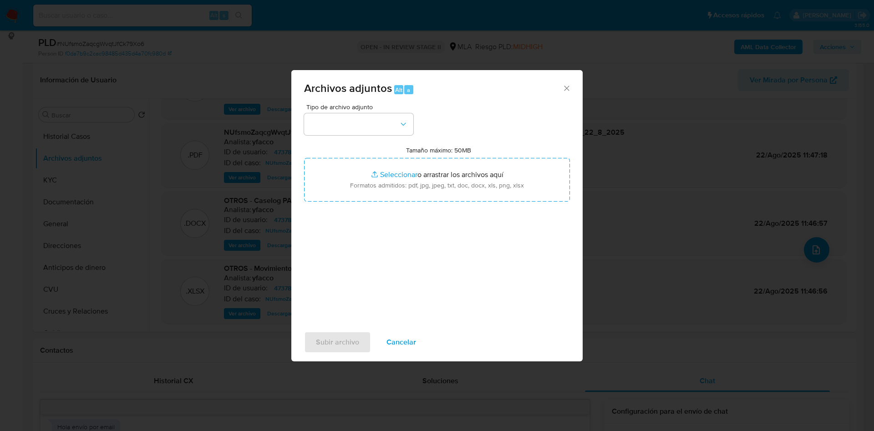
click at [326, 138] on div "Tipo de archivo adjunto Tamaño máximo: 50MB Seleccionar archivos Seleccionar o …" at bounding box center [437, 211] width 266 height 215
click at [328, 131] on button "button" at bounding box center [358, 124] width 109 height 22
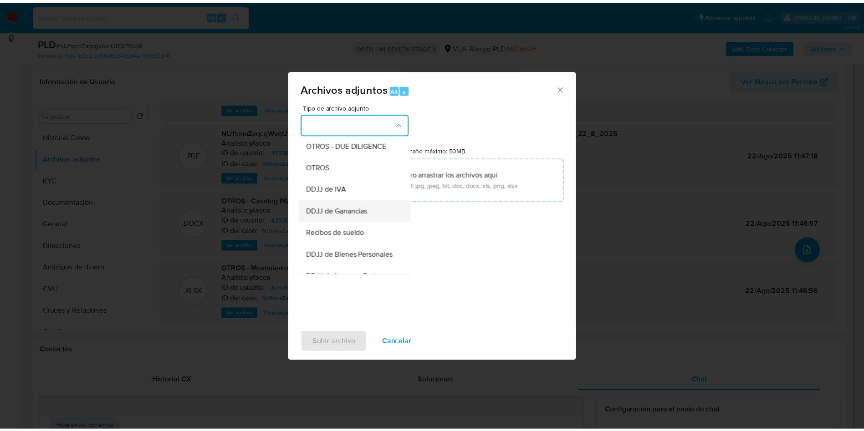
scroll to position [205, 0]
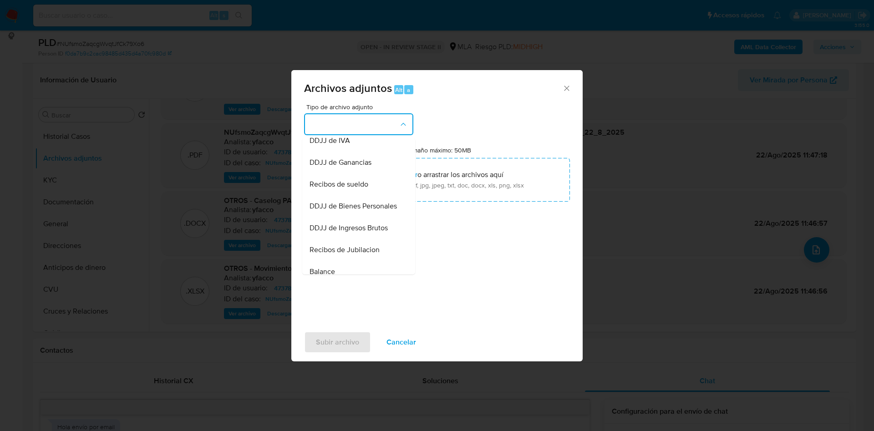
click at [344, 233] on span "DDJJ de Ingresos Brutos" at bounding box center [349, 228] width 78 height 9
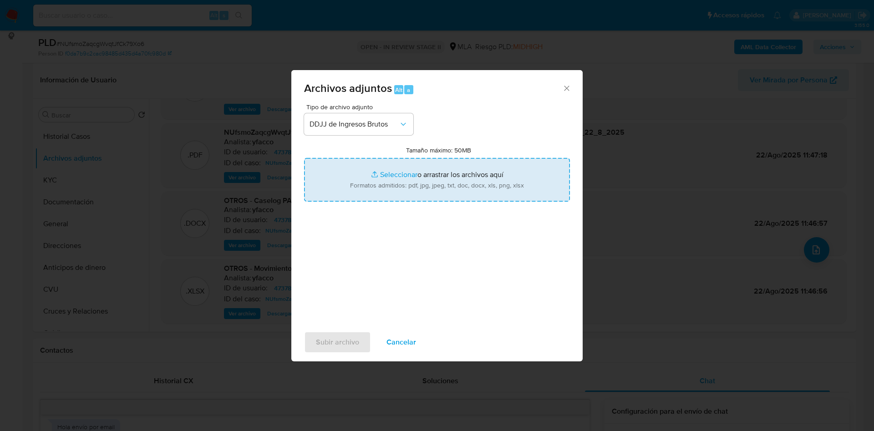
click at [398, 170] on input "Tamaño máximo: 50MB Seleccionar archivos" at bounding box center [437, 180] width 266 height 44
type input "C:\fakepath\Mariano Nicolas Sirianni.pdf"
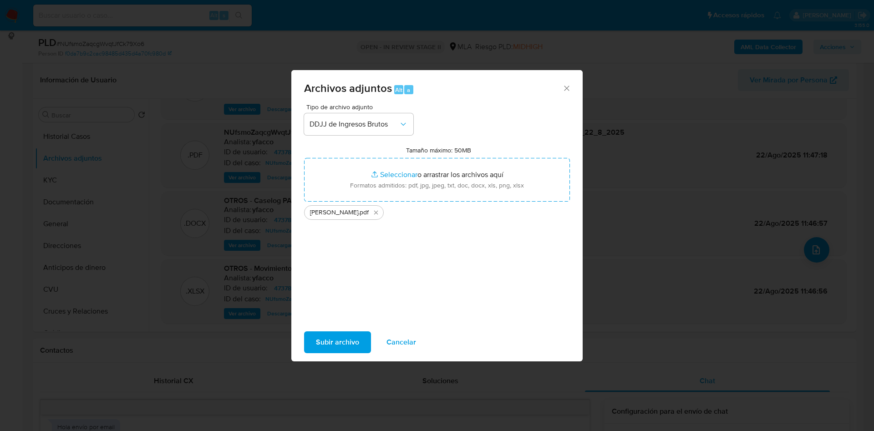
click at [343, 347] on span "Subir archivo" at bounding box center [337, 342] width 43 height 20
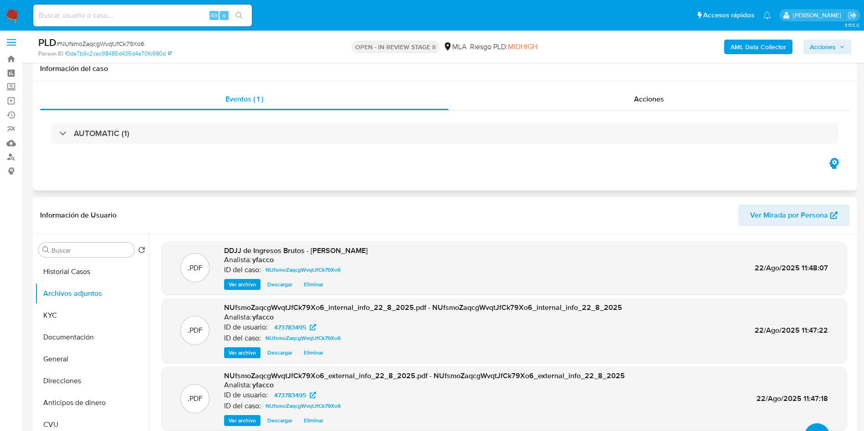
scroll to position [0, 0]
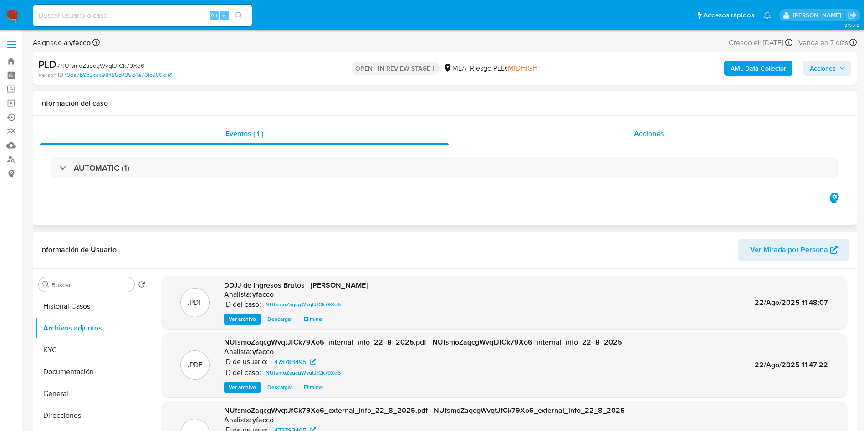
click at [641, 138] on span "Acciones" at bounding box center [649, 133] width 30 height 10
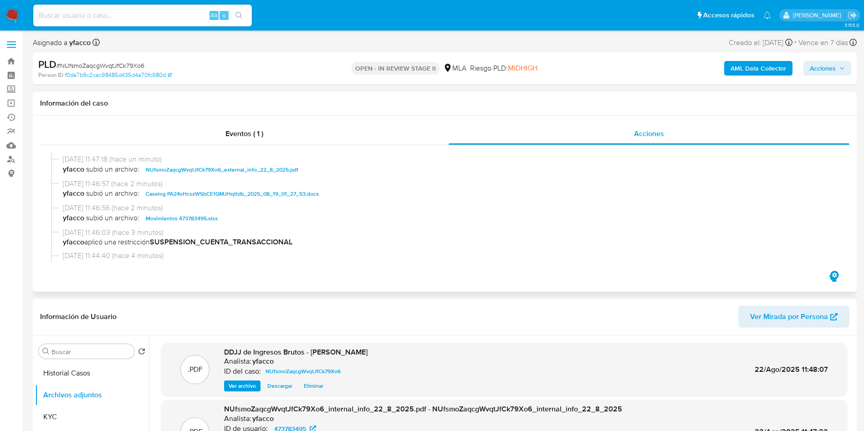
scroll to position [68, 0]
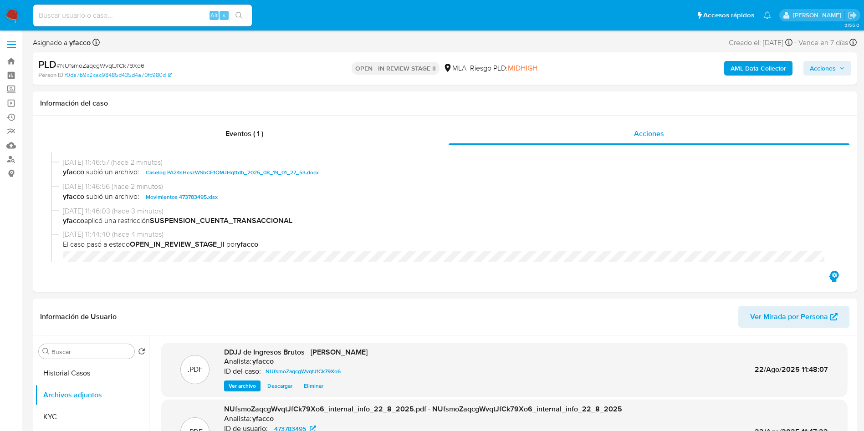
click at [810, 71] on span "Acciones" at bounding box center [823, 68] width 26 height 15
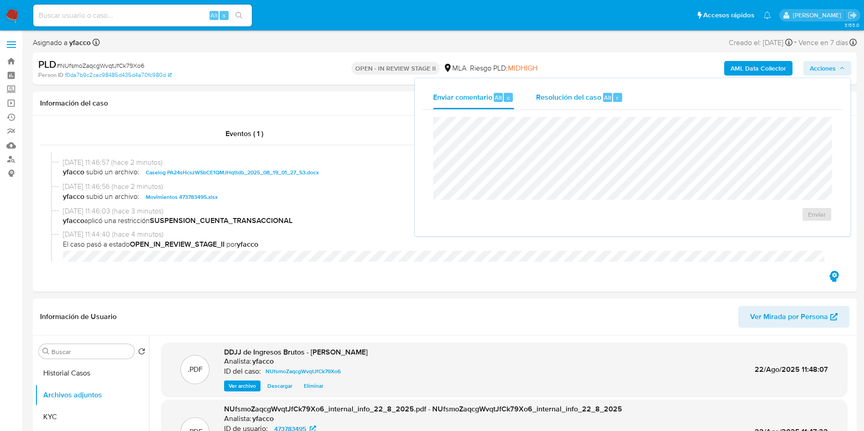
click at [591, 99] on span "Resolución del caso" at bounding box center [568, 97] width 65 height 10
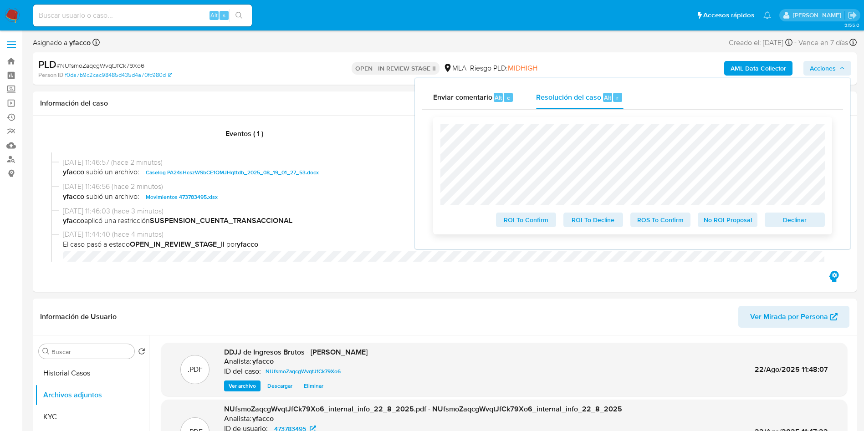
click at [659, 226] on span "ROS To Confirm" at bounding box center [660, 220] width 47 height 13
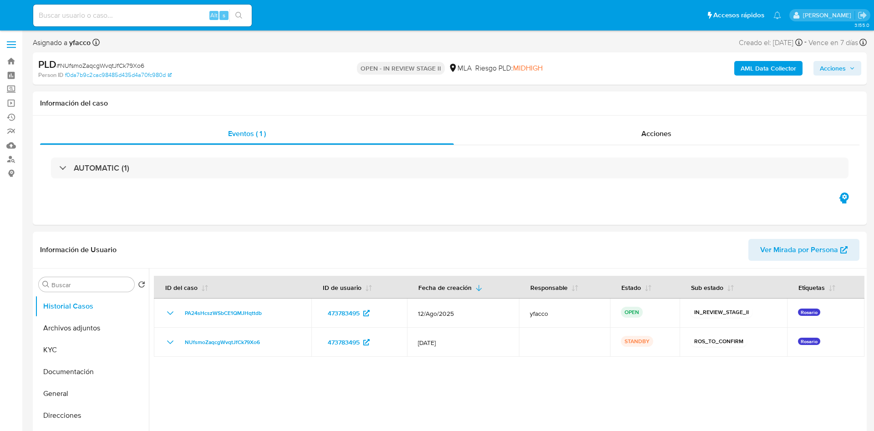
select select "10"
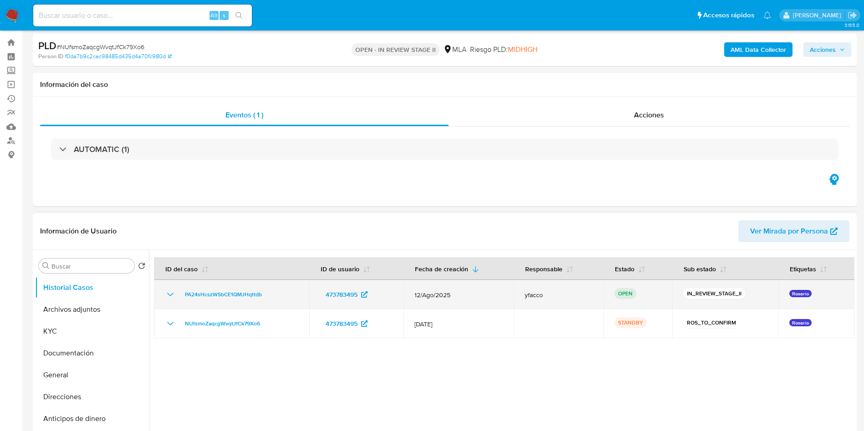
scroll to position [68, 0]
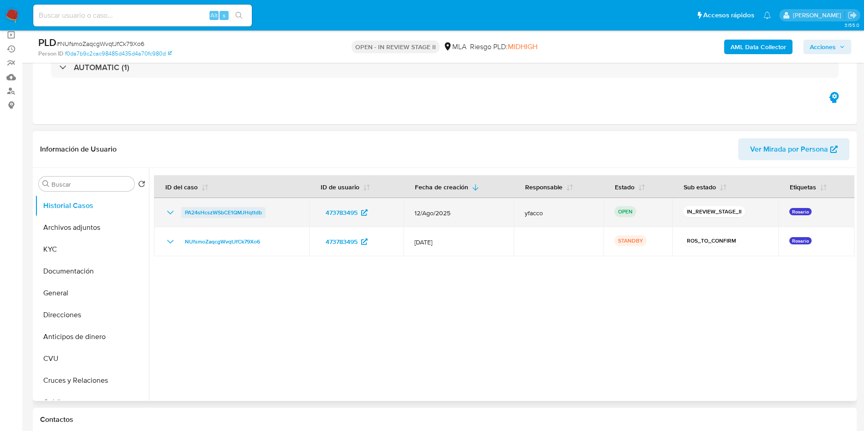
click at [244, 213] on span "PA24sHcszWSbCE1QMJHqttdb" at bounding box center [223, 212] width 77 height 11
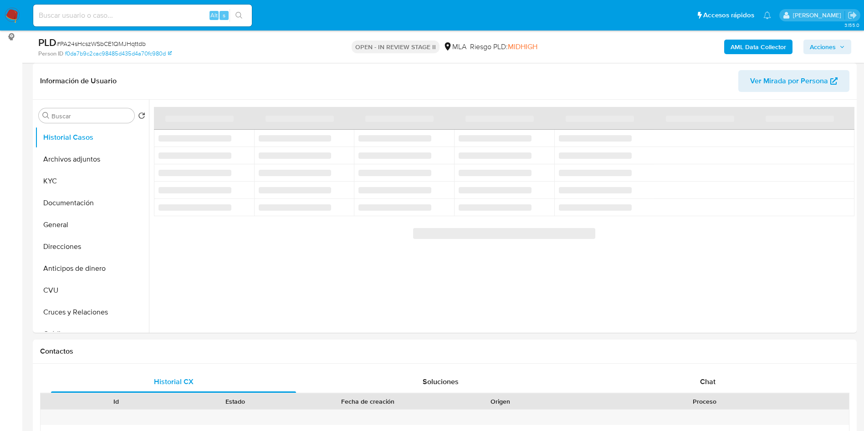
scroll to position [342, 0]
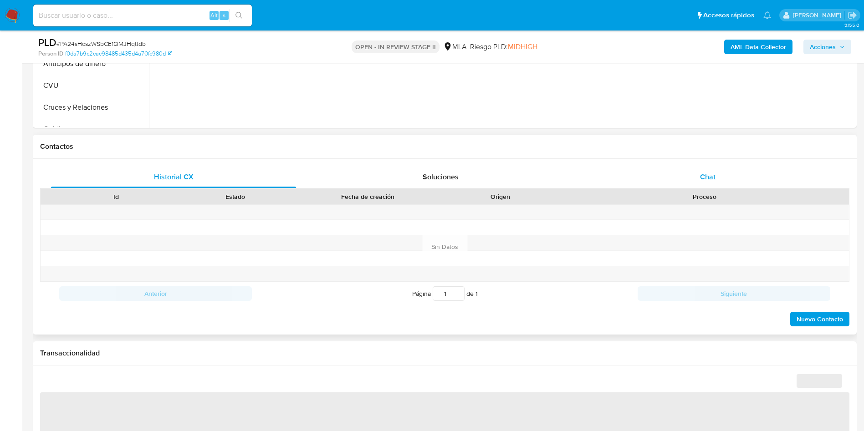
select select "10"
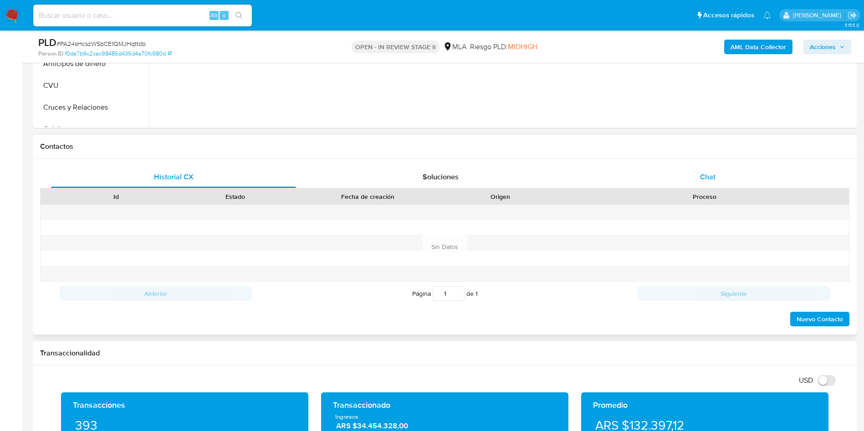
click at [709, 171] on div "Chat" at bounding box center [707, 177] width 245 height 22
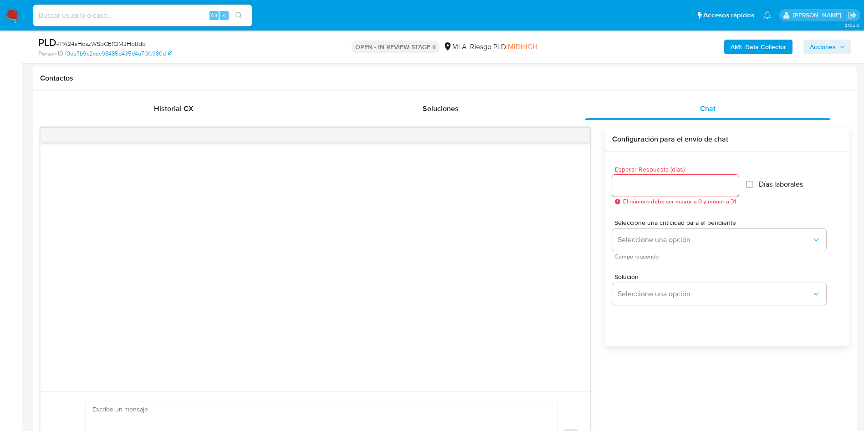
scroll to position [478, 0]
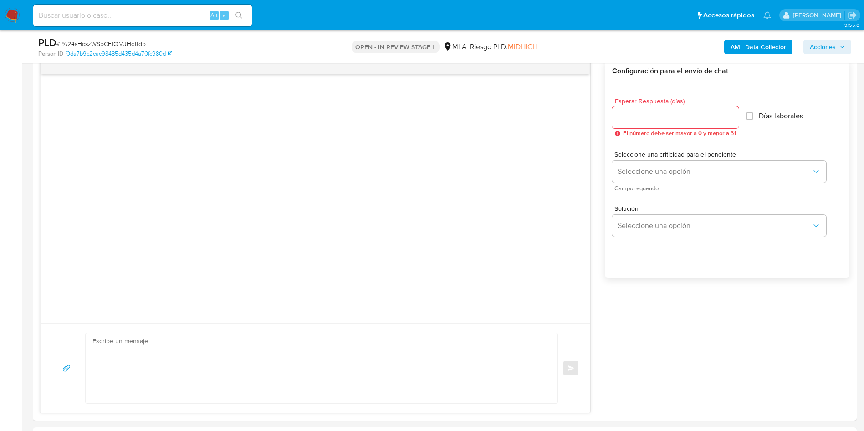
click at [844, 49] on icon "button" at bounding box center [841, 46] width 5 height 5
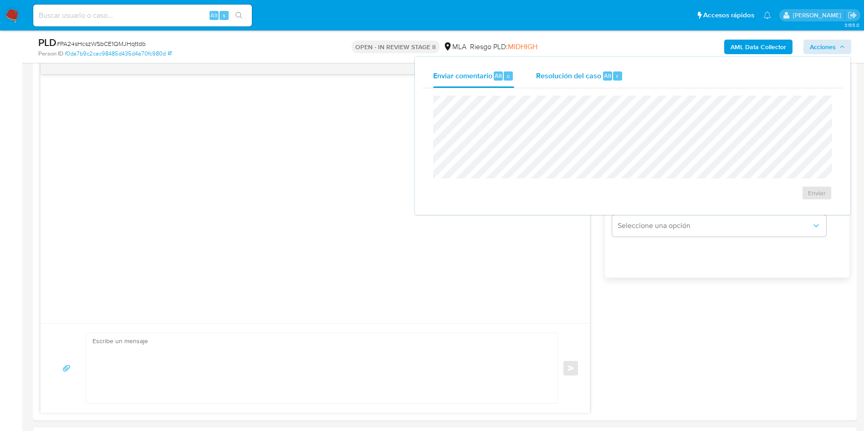
drag, startPoint x: 567, startPoint y: 82, endPoint x: 593, endPoint y: 88, distance: 25.6
click at [567, 83] on div "Resolución del caso Alt r" at bounding box center [579, 76] width 87 height 24
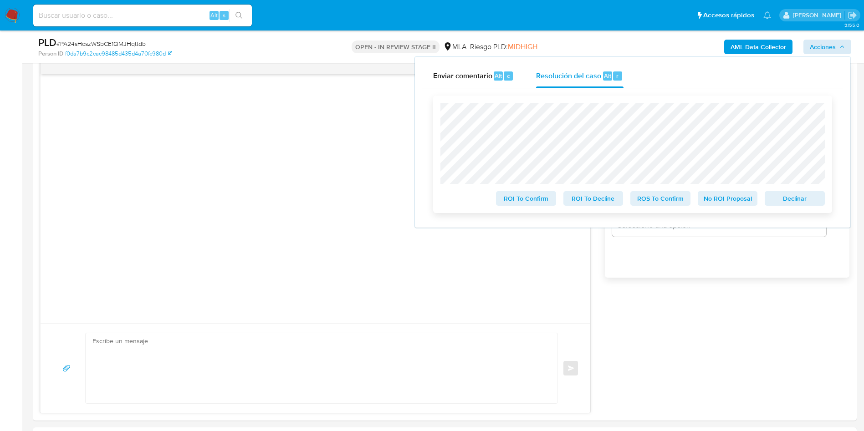
click at [663, 205] on span "ROS To Confirm" at bounding box center [660, 198] width 47 height 13
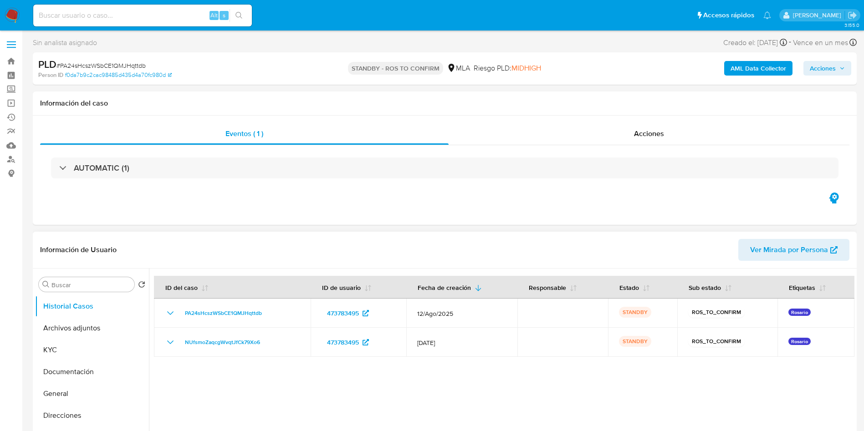
select select "10"
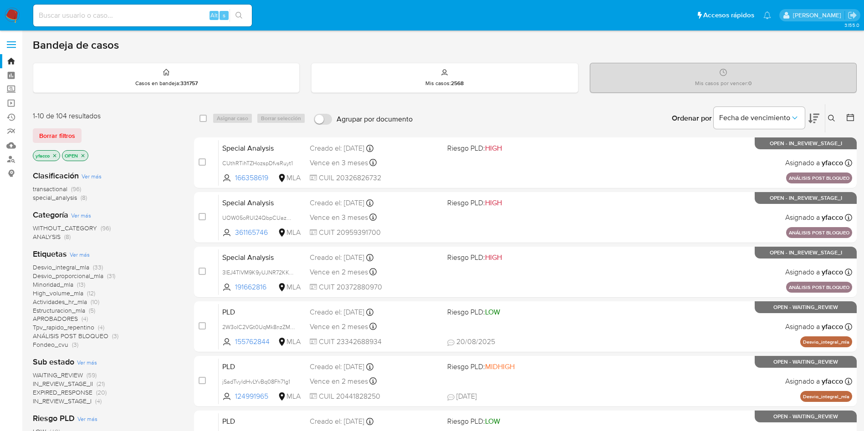
click at [162, 13] on input at bounding box center [142, 16] width 219 height 12
paste input "umSN1NacWPdJPjjnr3DvoIIn"
type input "umSN1NacWPdJPjjnr3DvoIIn"
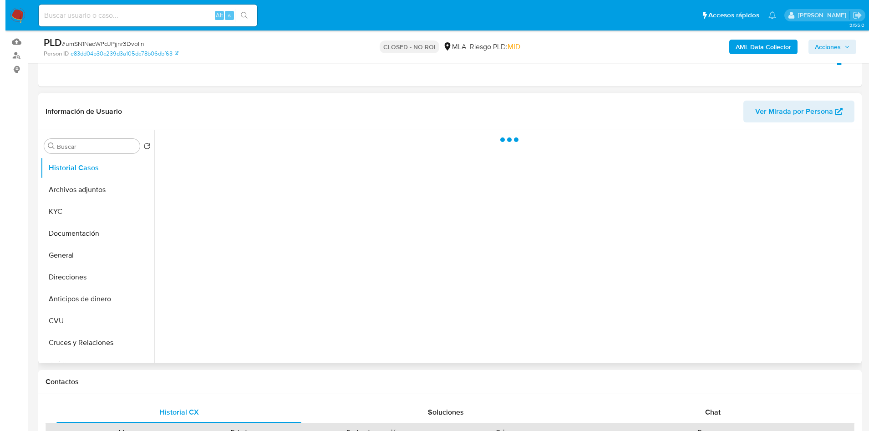
scroll to position [137, 0]
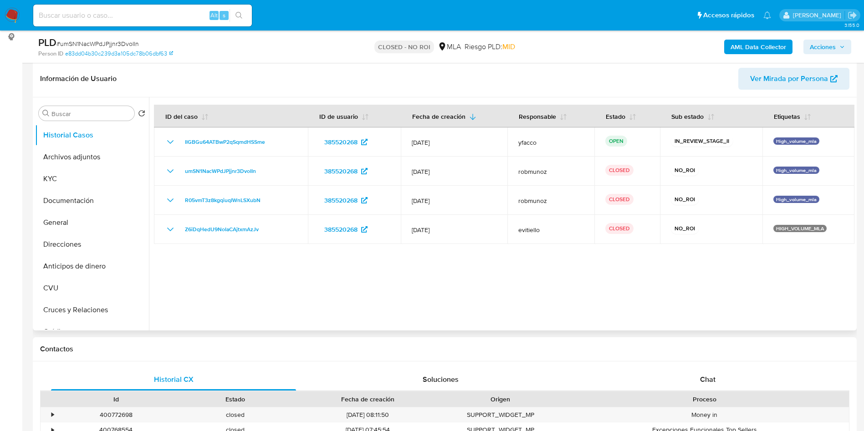
select select "10"
click at [99, 157] on button "Archivos adjuntos" at bounding box center [88, 157] width 107 height 22
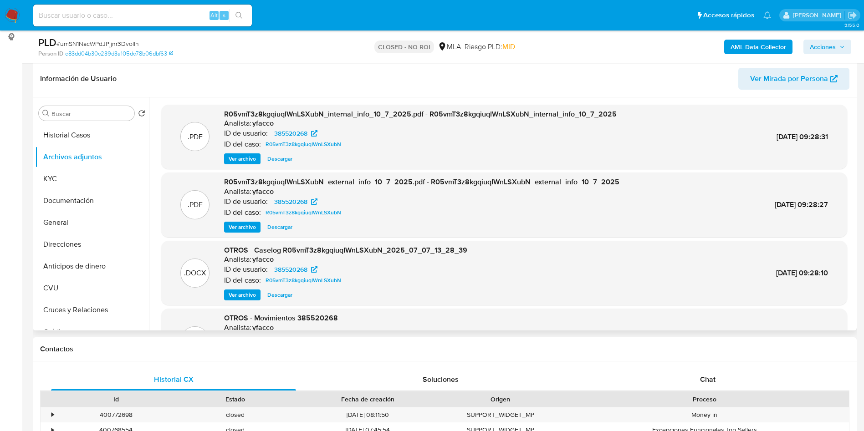
click at [245, 287] on span "Ver archivo" at bounding box center [242, 295] width 27 height 9
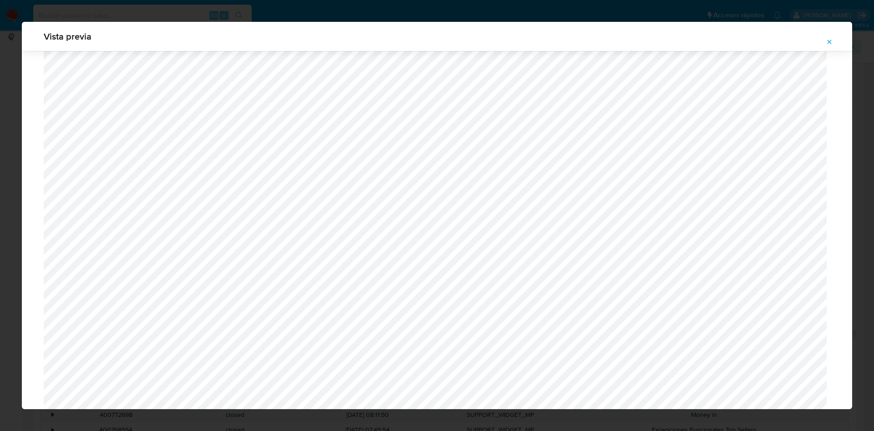
scroll to position [323, 0]
click at [582, 41] on button "Attachment preview" at bounding box center [830, 42] width 20 height 15
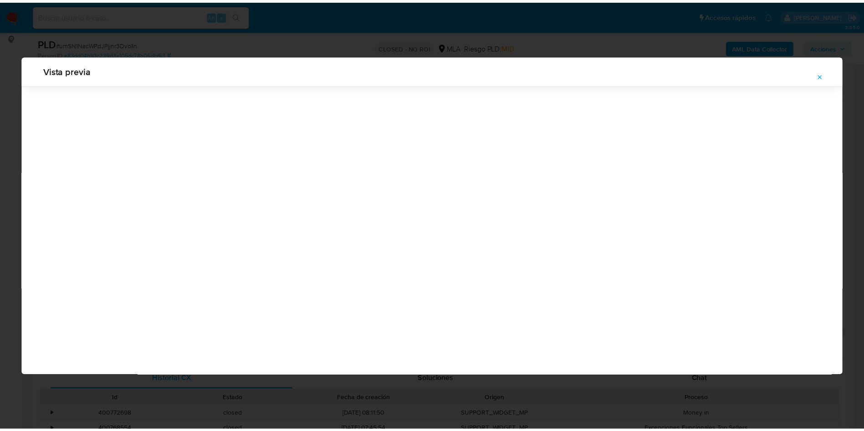
scroll to position [0, 0]
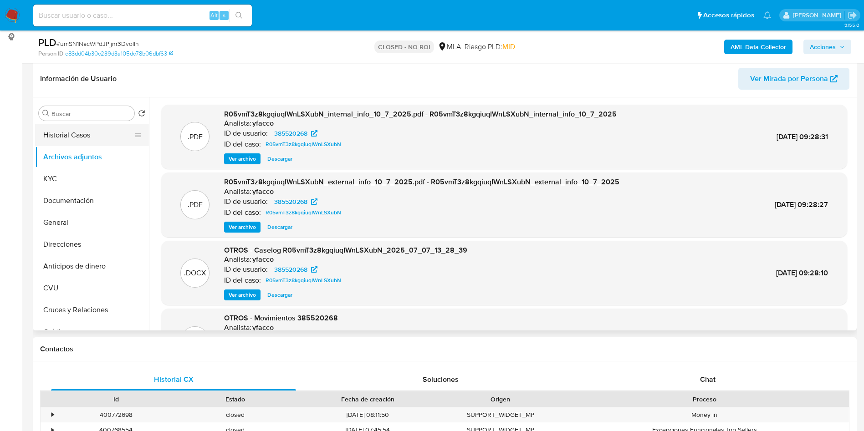
click at [66, 139] on button "Historial Casos" at bounding box center [88, 135] width 107 height 22
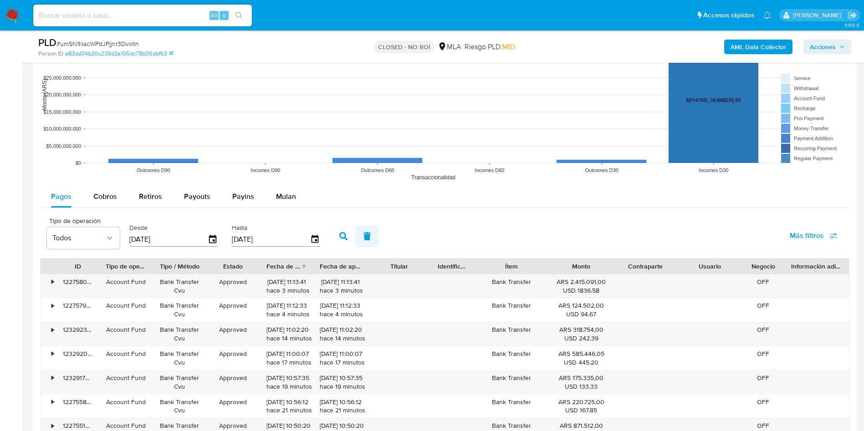
scroll to position [888, 0]
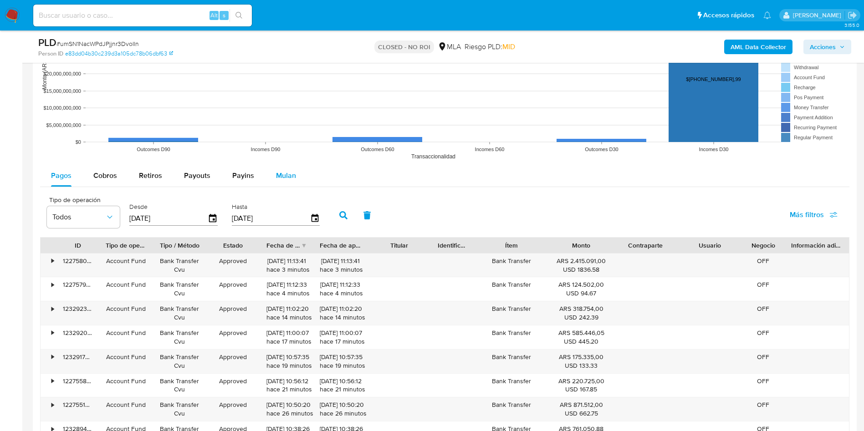
click at [292, 175] on span "Mulan" at bounding box center [286, 175] width 20 height 10
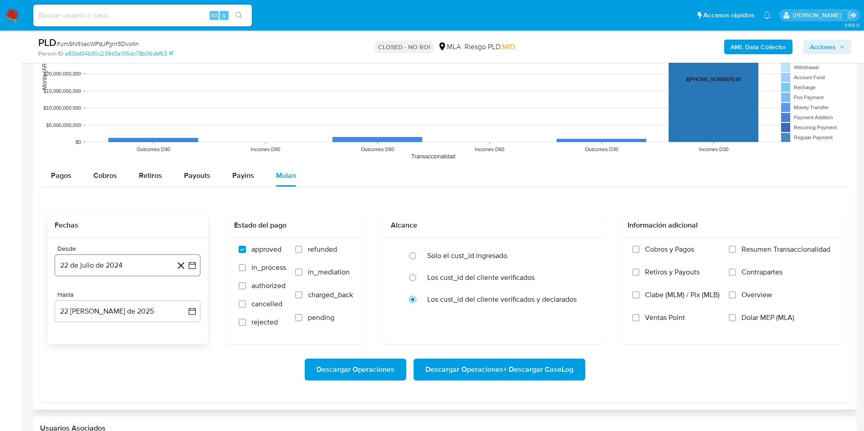
click at [130, 261] on button "22 de julio de 2024" at bounding box center [128, 266] width 146 height 22
click at [125, 287] on span "julio 2024" at bounding box center [123, 298] width 34 height 9
click at [182, 287] on icon "Año siguiente" at bounding box center [182, 298] width 11 height 11
click at [163, 287] on span "jun" at bounding box center [166, 356] width 10 height 7
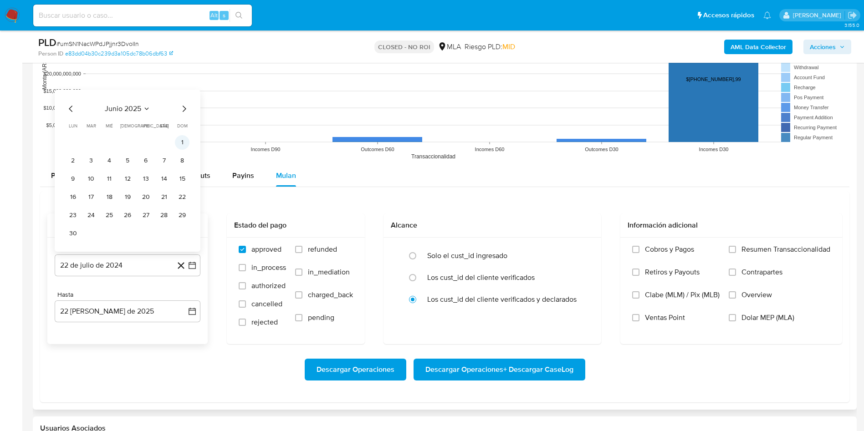
click at [181, 143] on button "1" at bounding box center [182, 142] width 15 height 15
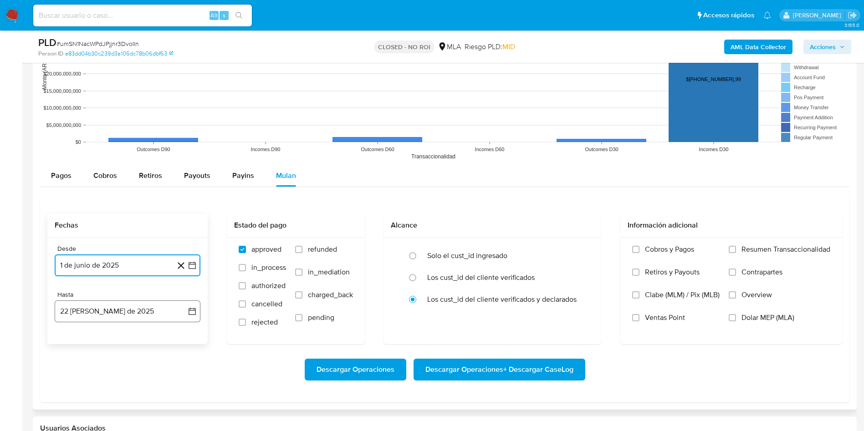
click at [113, 287] on button "22 de agosto de 2025" at bounding box center [128, 312] width 146 height 22
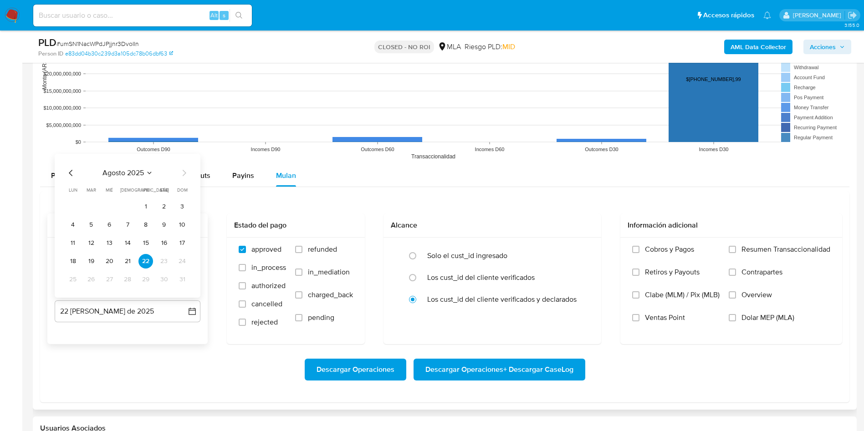
click at [71, 175] on icon "Mes anterior" at bounding box center [71, 173] width 4 height 6
click at [75, 281] on button "30" at bounding box center [73, 279] width 15 height 15
click at [322, 245] on span "refunded" at bounding box center [322, 249] width 29 height 9
click at [302, 246] on input "refunded" at bounding box center [298, 249] width 7 height 7
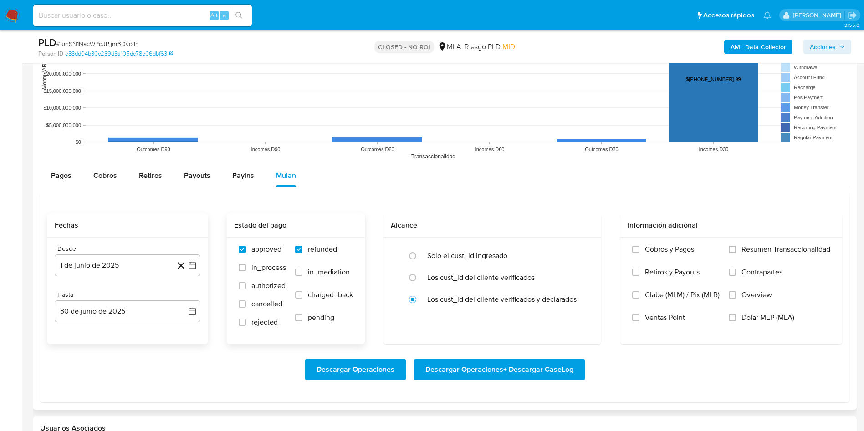
checkbox input "true"
click at [582, 287] on label "Dolar MEP (MLA)" at bounding box center [780, 324] width 102 height 23
click at [582, 287] on input "Dolar MEP (MLA)" at bounding box center [732, 317] width 7 height 7
click at [519, 287] on span "Descargar Operaciones + Descargar CaseLog" at bounding box center [499, 370] width 148 height 20
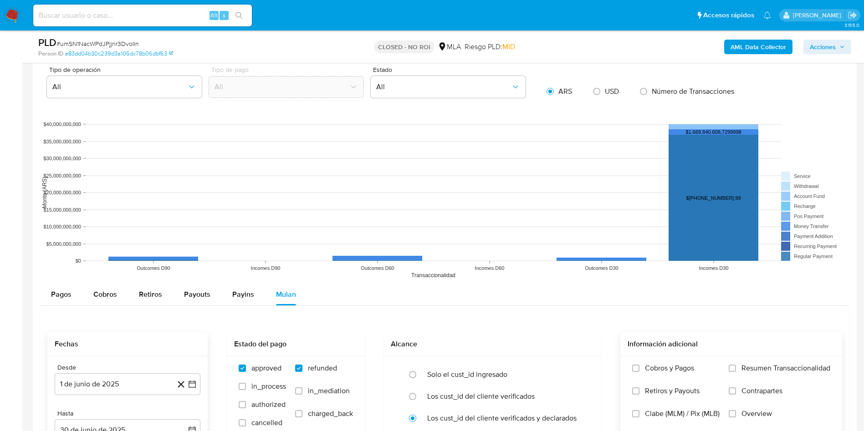
scroll to position [751, 0]
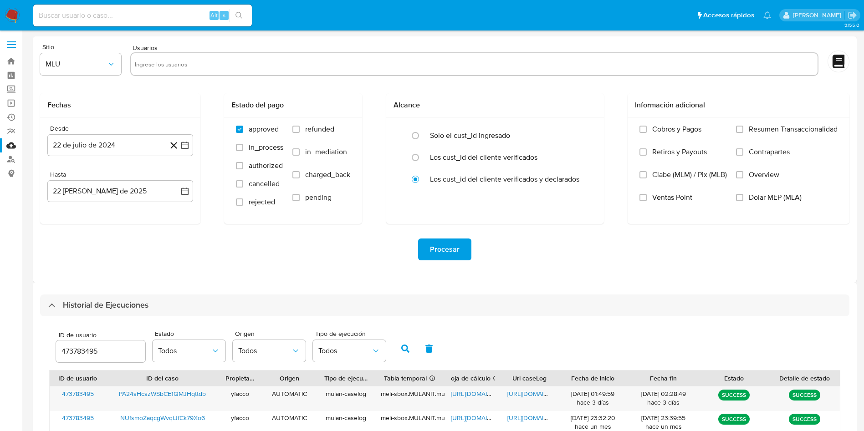
select select "10"
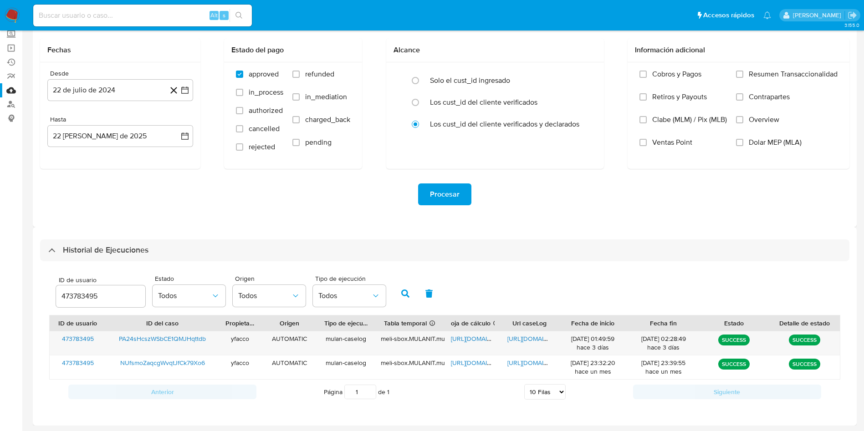
drag, startPoint x: 112, startPoint y: 287, endPoint x: 54, endPoint y: 281, distance: 57.8
click at [54, 281] on div "ID de usuario 473783495 Estado Todos Origen Todos Tipo de ejecución Todos" at bounding box center [220, 293] width 339 height 35
paste input "385520268"
click at [404, 296] on icon "button" at bounding box center [405, 294] width 8 height 8
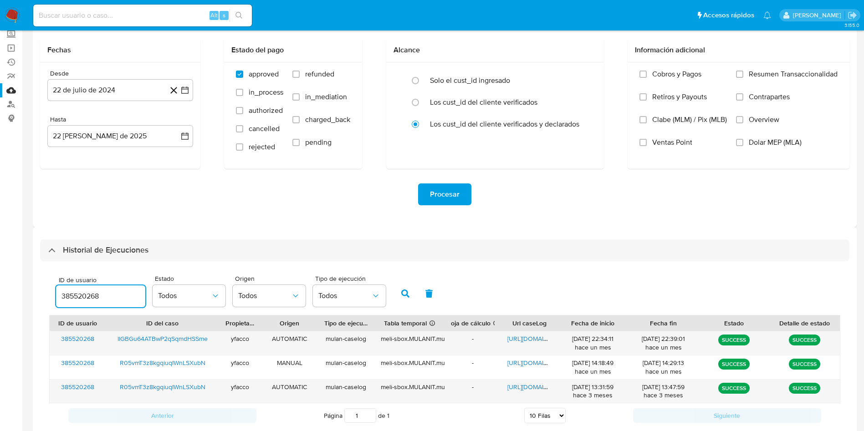
drag, startPoint x: 117, startPoint y: 292, endPoint x: 69, endPoint y: 286, distance: 48.2
click at [70, 286] on div "385520268" at bounding box center [100, 297] width 89 height 22
type input "3"
paste input "79120979"
type input "79120979"
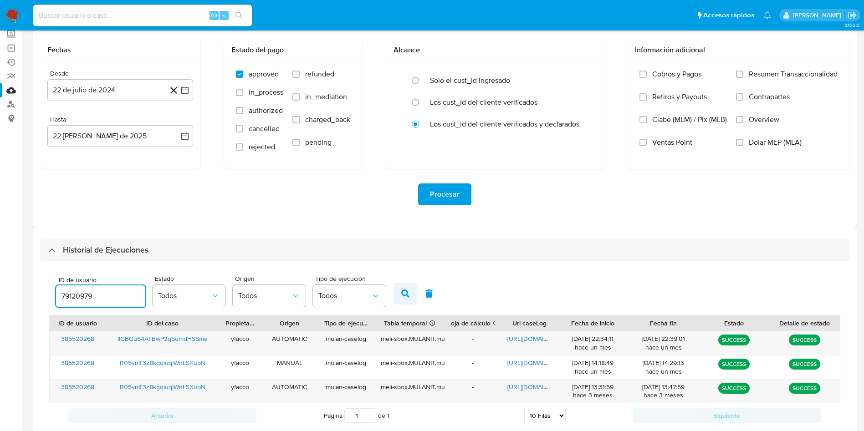
click at [396, 292] on button "button" at bounding box center [405, 294] width 24 height 22
click at [464, 335] on span "[URL][DOMAIN_NAME]" at bounding box center [482, 338] width 63 height 9
click at [521, 340] on span "[URL][DOMAIN_NAME]" at bounding box center [538, 338] width 63 height 9
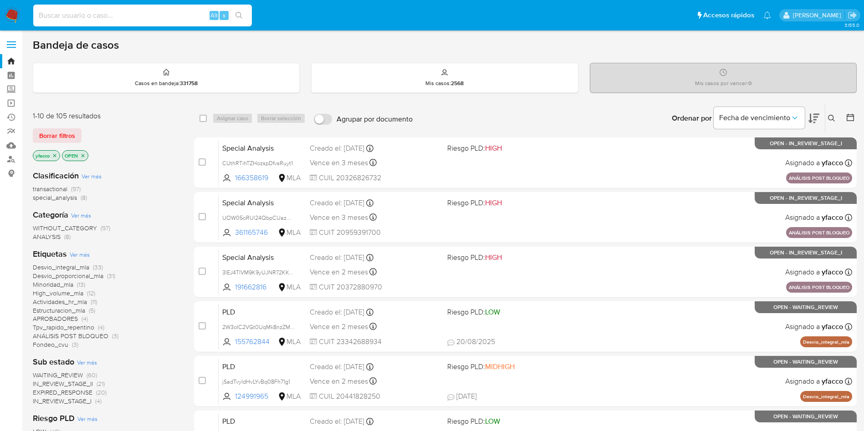
click at [143, 16] on input at bounding box center [142, 16] width 219 height 12
paste input "HaGypQYPuyiGVXQamjVtFY2X"
type input "HaGypQYPuyiGVXQamjVtFY2X"
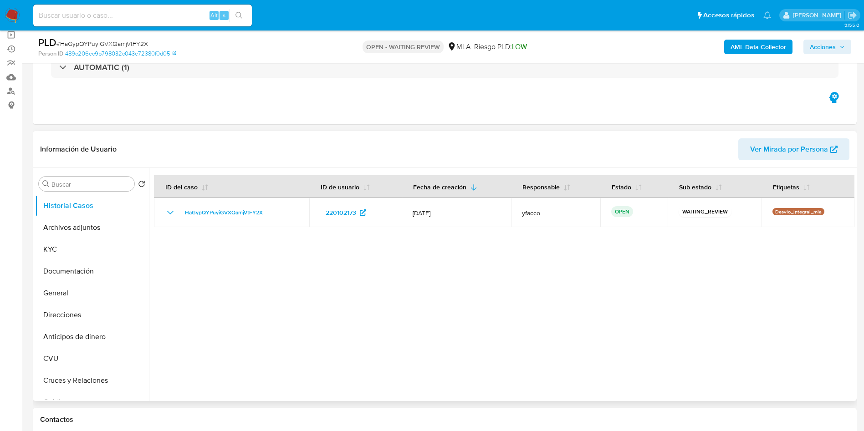
select select "10"
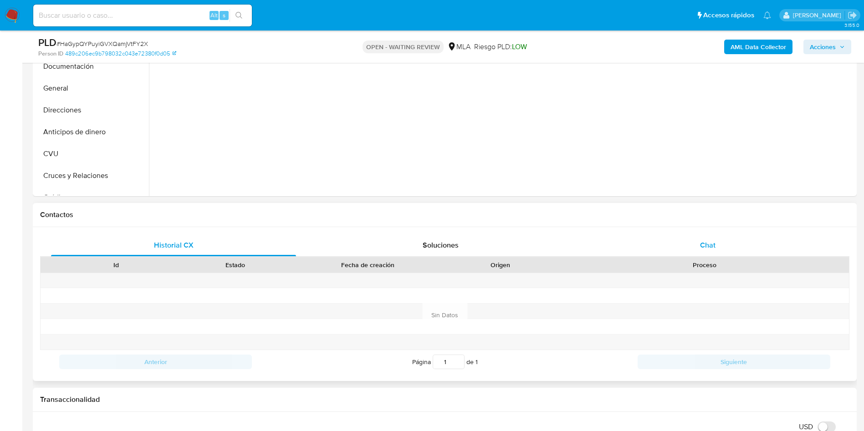
click at [709, 246] on span "Chat" at bounding box center [707, 245] width 15 height 10
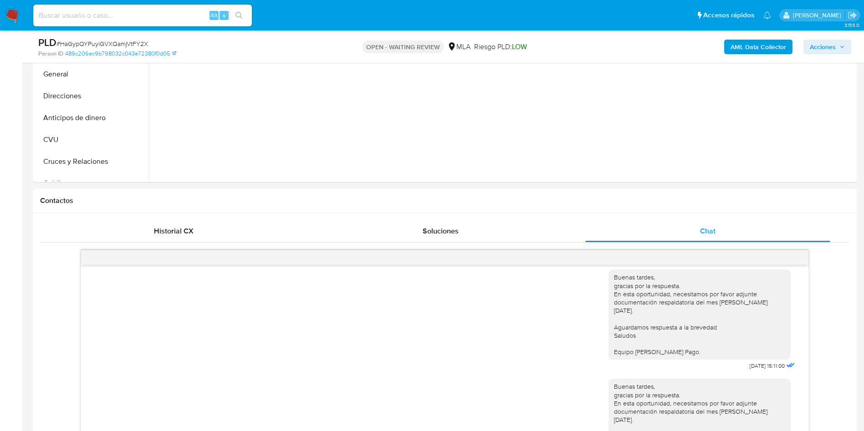
scroll to position [137, 0]
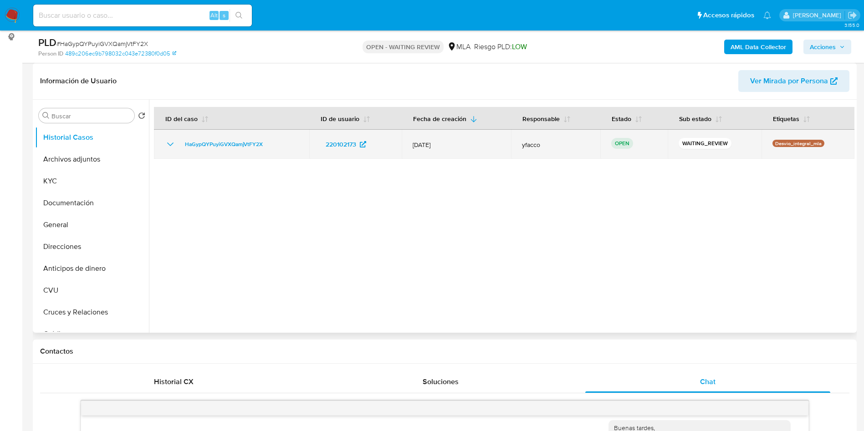
drag, startPoint x: 179, startPoint y: 148, endPoint x: 276, endPoint y: 146, distance: 96.6
click at [276, 146] on div "HaGypQYPuyiGVXQamjVtFY2X" at bounding box center [231, 144] width 133 height 11
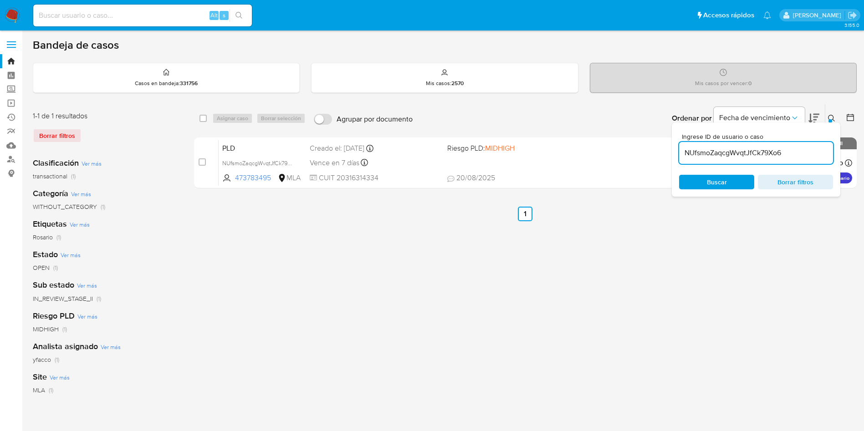
click at [794, 147] on input "NUfsmoZaqcgWvqtJfCk79Xo6" at bounding box center [756, 153] width 154 height 12
paste input "HaGypQYPuyiGVXQamjVtFY2X"
type input "HaGypQYPuyiGVXQamjVtFY2X"
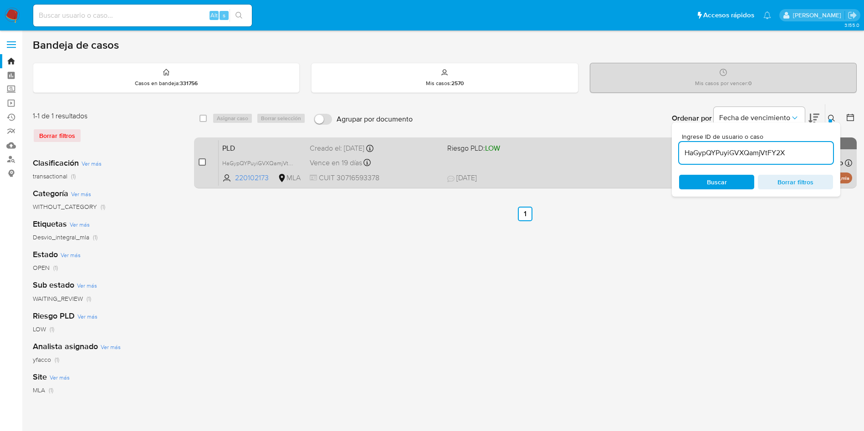
click at [204, 162] on input "checkbox" at bounding box center [202, 161] width 7 height 7
checkbox input "true"
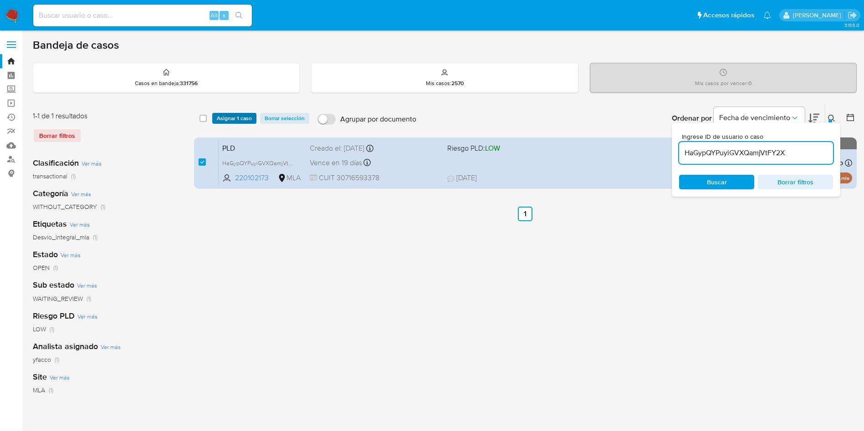
click at [227, 115] on span "Asignar 1 caso" at bounding box center [234, 118] width 35 height 9
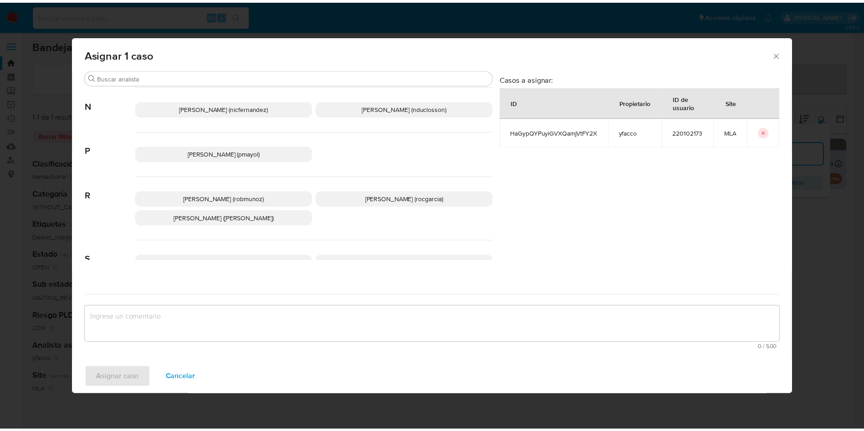
scroll to position [814, 0]
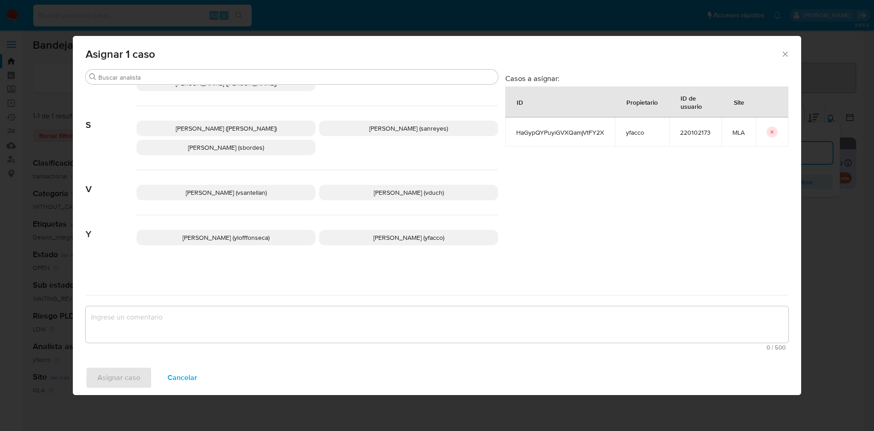
click at [374, 237] on span "Yesica Paola Facco (yfacco)" at bounding box center [408, 237] width 71 height 9
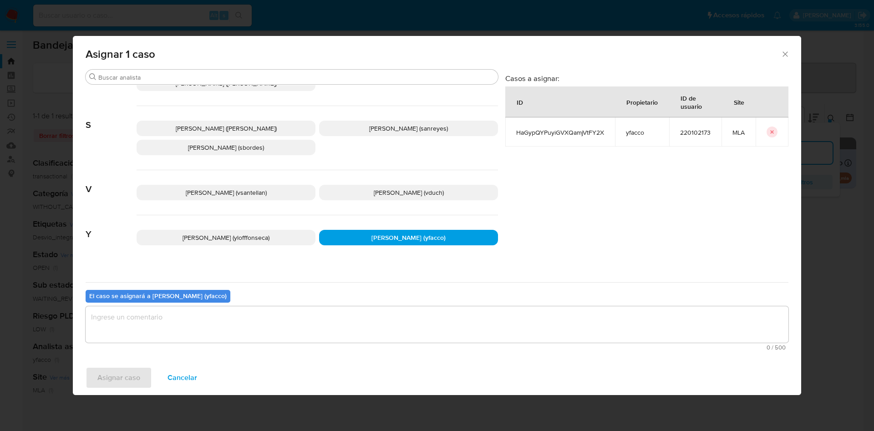
click at [247, 322] on textarea "assign-modal" at bounding box center [437, 325] width 703 height 36
click at [118, 381] on span "Asignar caso" at bounding box center [118, 378] width 43 height 20
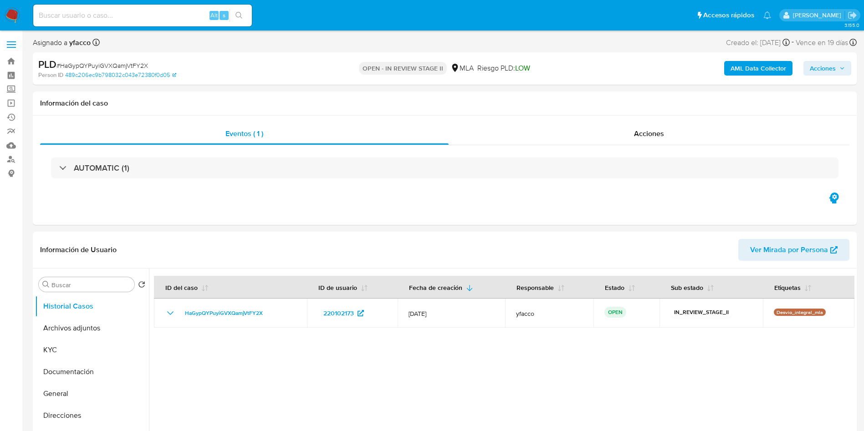
select select "10"
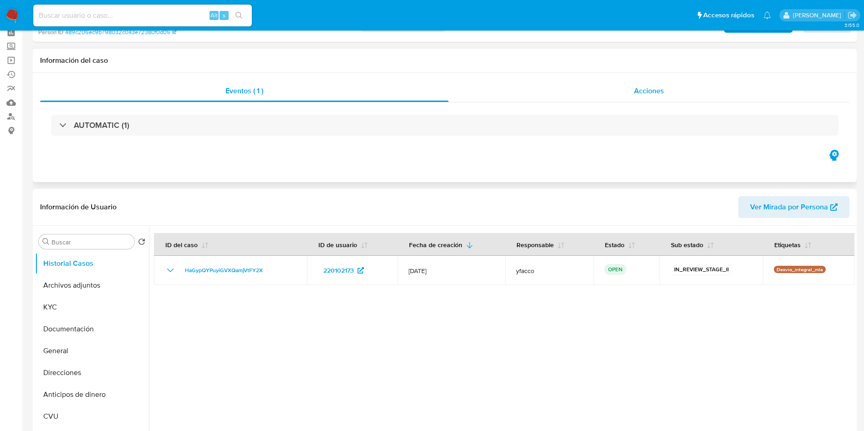
scroll to position [205, 0]
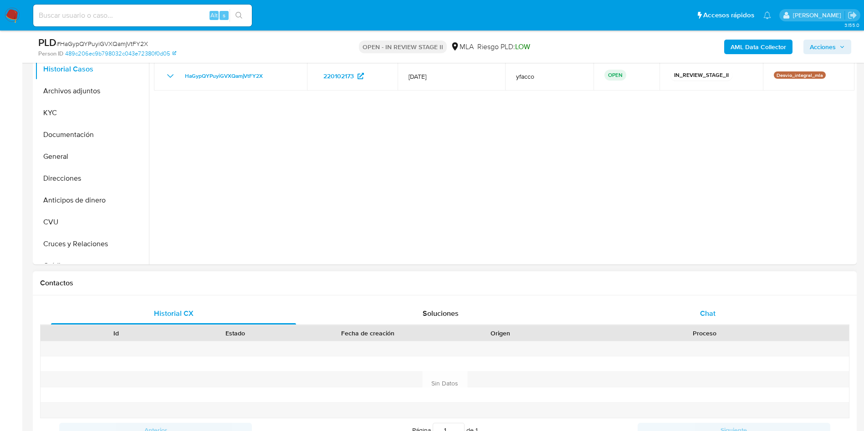
click at [715, 320] on div "Chat" at bounding box center [707, 314] width 245 height 22
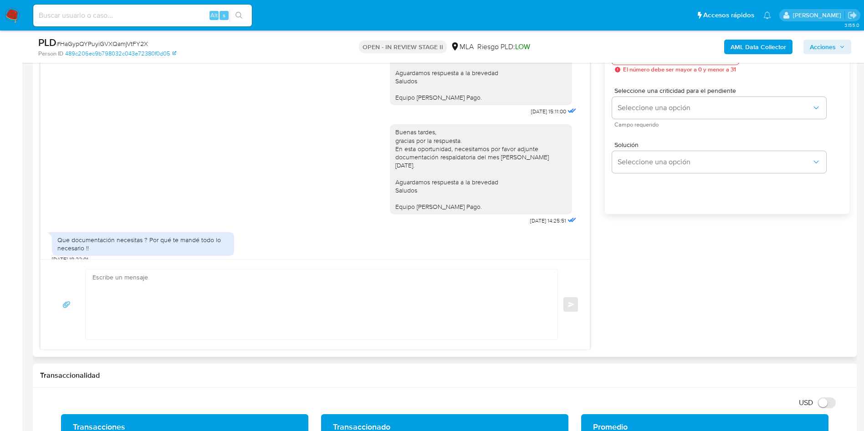
scroll to position [547, 0]
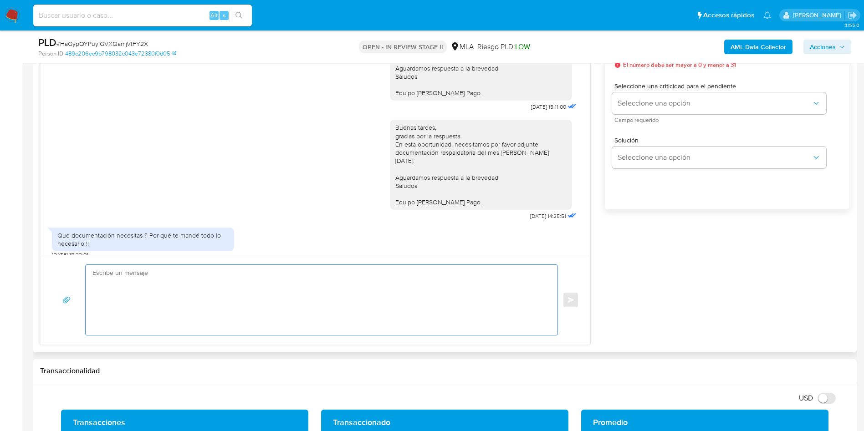
click at [200, 273] on textarea at bounding box center [319, 300] width 454 height 70
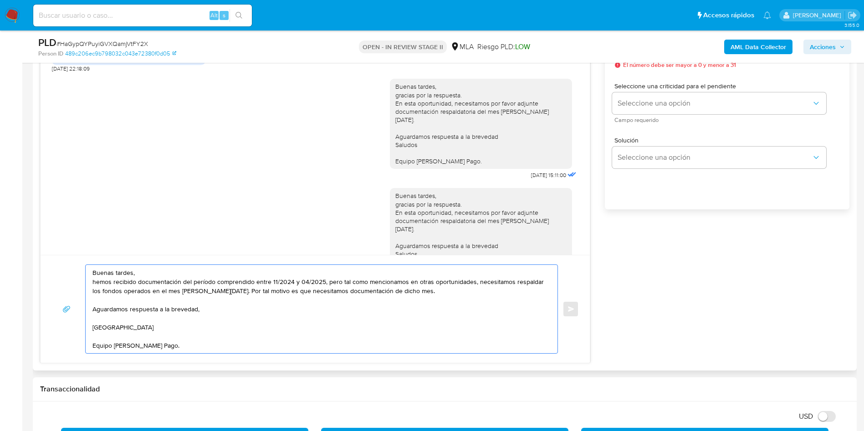
scroll to position [478, 0]
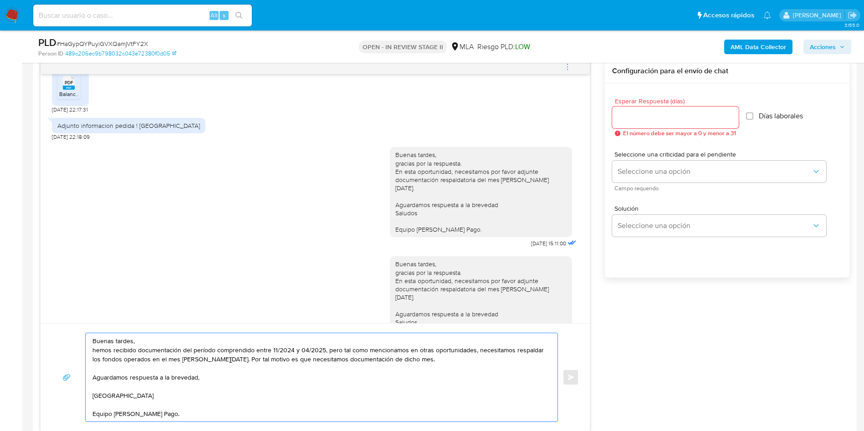
type textarea "Buenas tardes, hemos recibido documentación del período comprendido entre 11/20…"
click at [638, 115] on input "Esperar Respuesta (días)" at bounding box center [675, 118] width 127 height 12
type input "2"
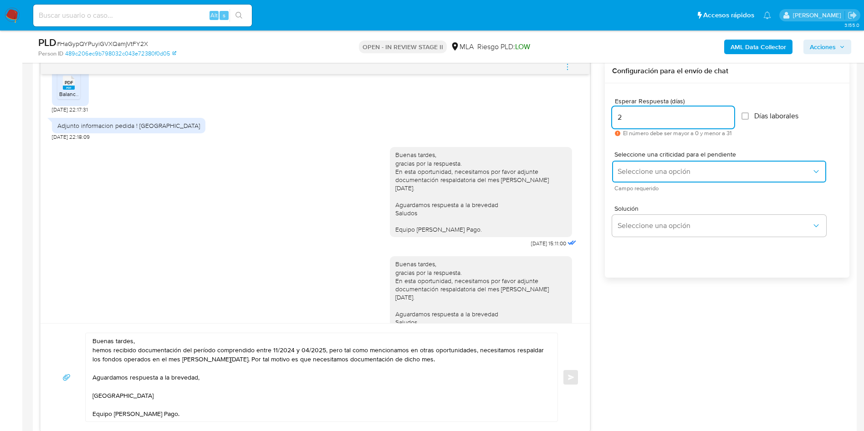
click at [641, 172] on span "Seleccione una opción" at bounding box center [715, 171] width 194 height 9
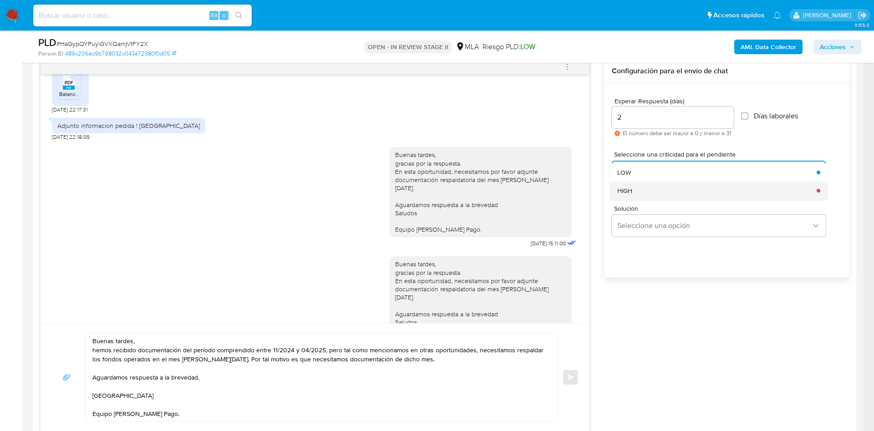
click at [643, 193] on div "HIGH" at bounding box center [715, 191] width 194 height 18
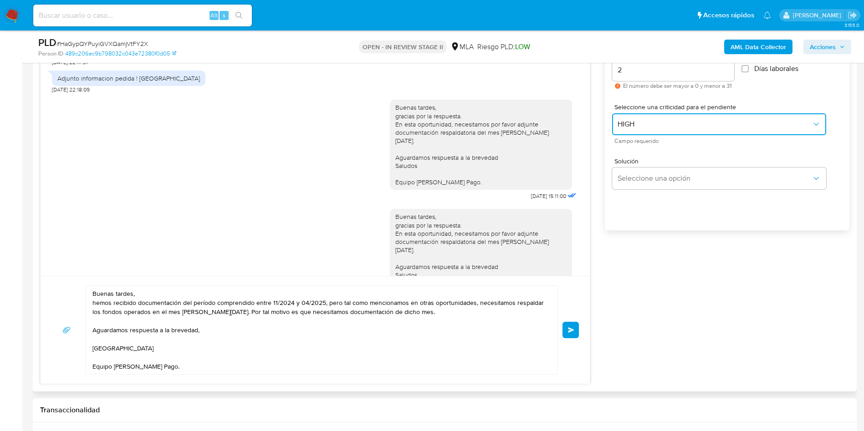
scroll to position [547, 0]
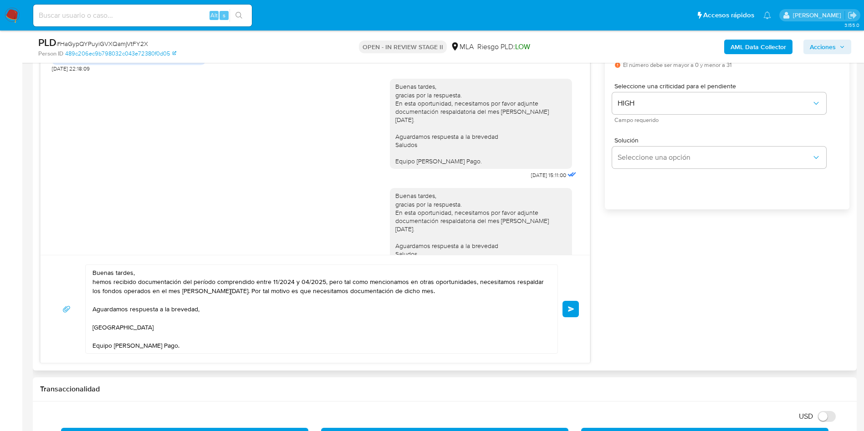
click at [572, 307] on span "Enviar" at bounding box center [571, 309] width 6 height 5
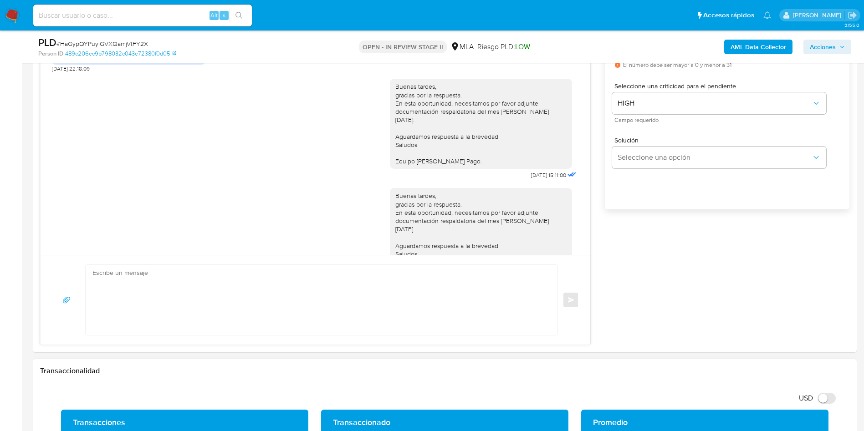
scroll to position [598, 0]
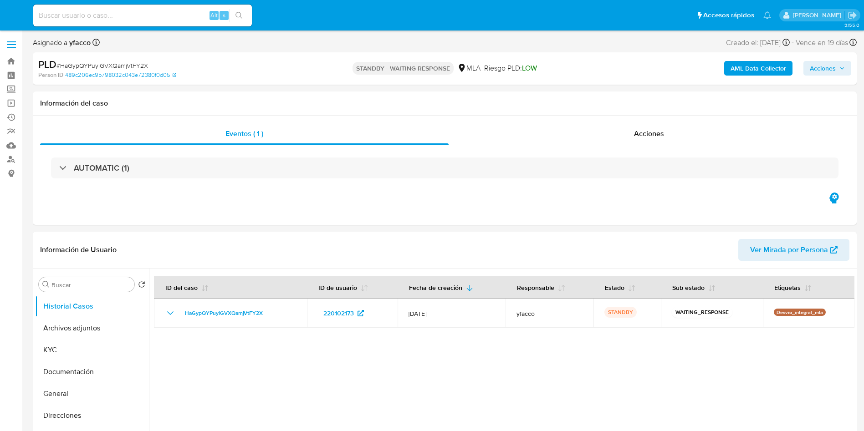
select select "10"
click at [193, 15] on input at bounding box center [142, 16] width 219 height 12
paste input "No4SRItvkOMUYOdqXiGYFhnn"
type input "No4SRItvkOMUYOdqXiGYFhnn"
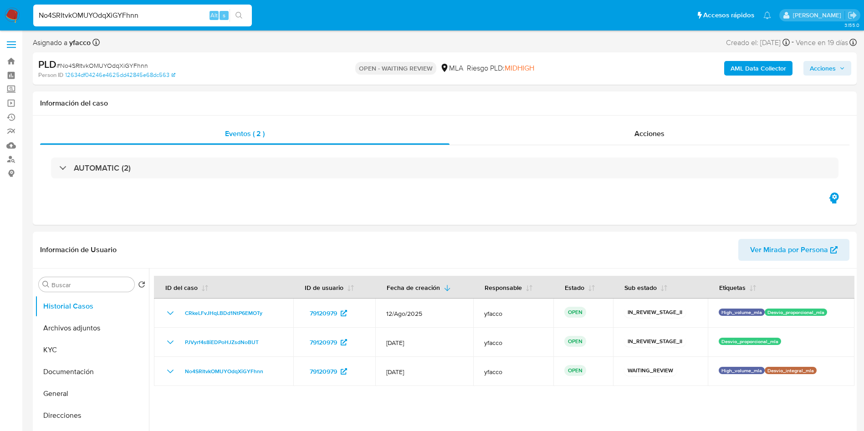
select select "10"
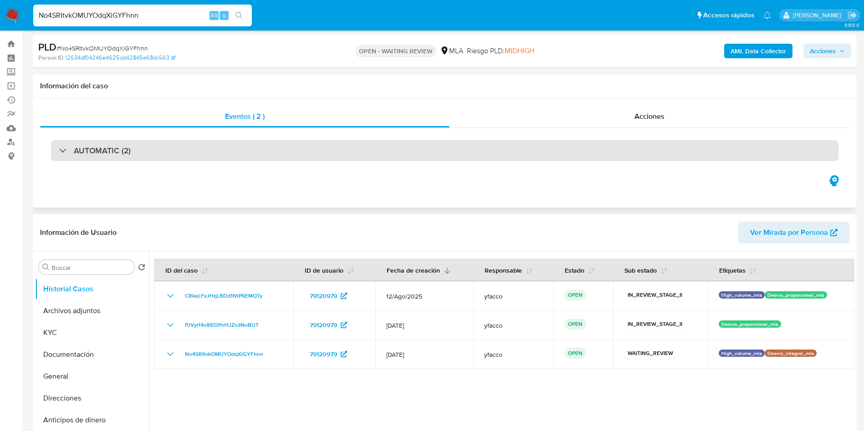
scroll to position [68, 0]
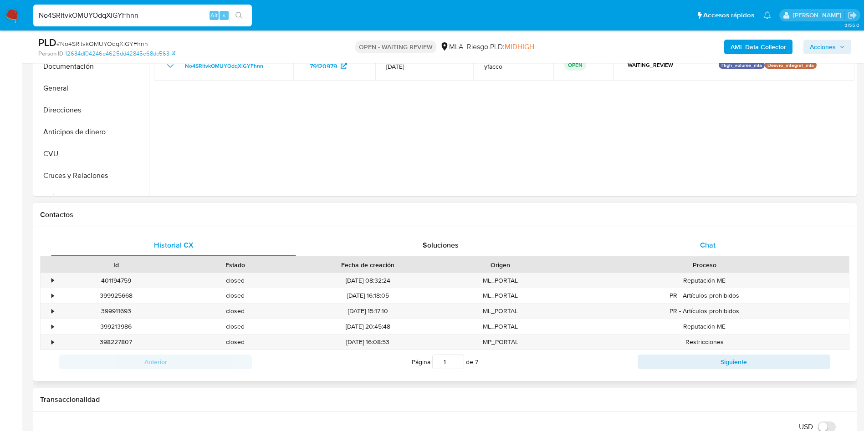
click at [701, 246] on span "Chat" at bounding box center [707, 245] width 15 height 10
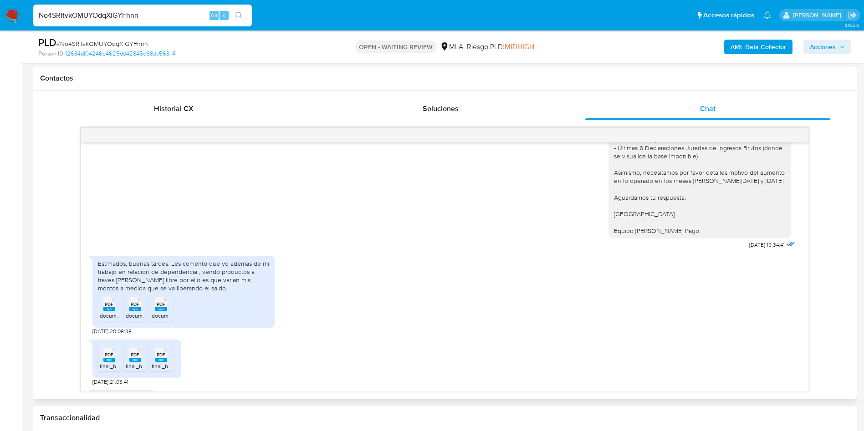
scroll to position [234, 0]
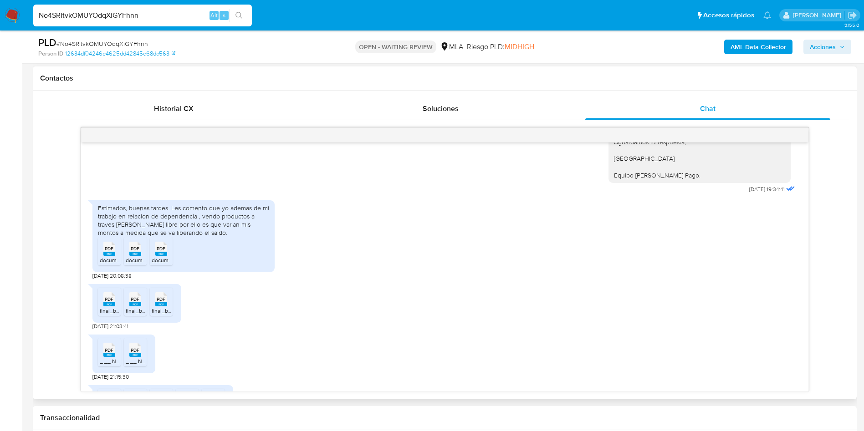
click at [104, 254] on rect at bounding box center [109, 254] width 12 height 4
drag, startPoint x: 134, startPoint y: 257, endPoint x: 168, endPoint y: 257, distance: 33.2
click at [134, 257] on span "document (5).pdf" at bounding box center [146, 260] width 41 height 8
click at [159, 252] on span "PDF" at bounding box center [161, 249] width 9 height 6
click at [103, 301] on icon "PDF" at bounding box center [109, 299] width 12 height 16
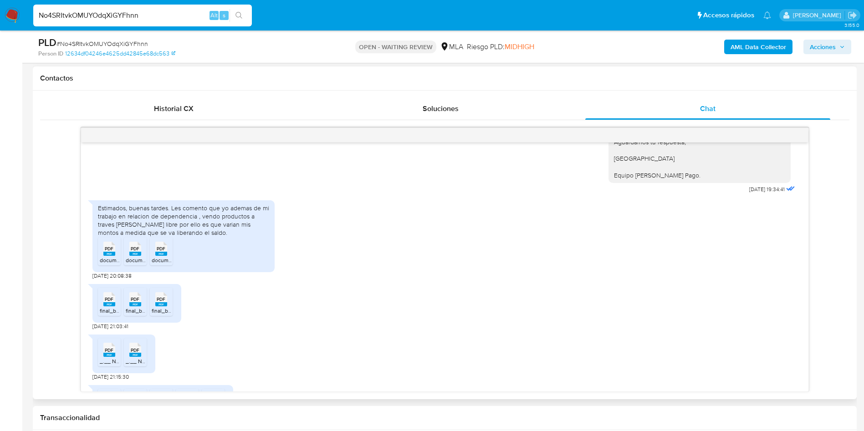
drag, startPoint x: 132, startPoint y: 308, endPoint x: 150, endPoint y: 299, distance: 20.4
click at [132, 308] on span "final_balance_20250801205417_b1fe.pdf" at bounding box center [175, 311] width 99 height 8
drag, startPoint x: 165, startPoint y: 307, endPoint x: 192, endPoint y: 307, distance: 26.4
click at [165, 307] on span "final_balance_20250801205415_8c2a.pdf" at bounding box center [203, 311] width 102 height 8
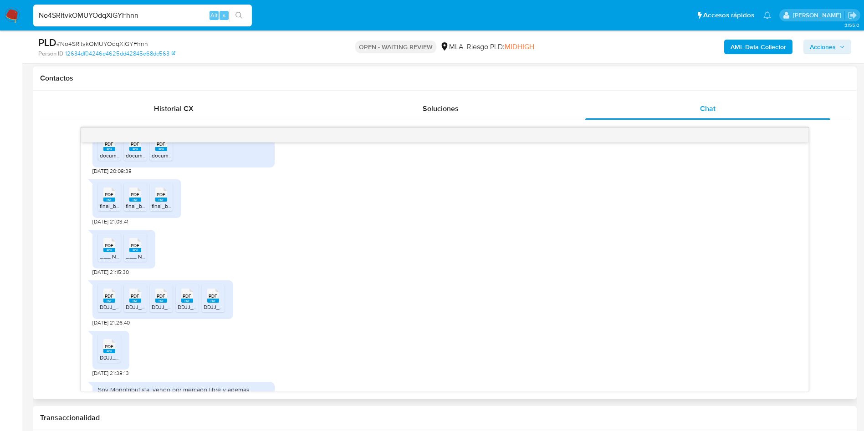
scroll to position [370, 0]
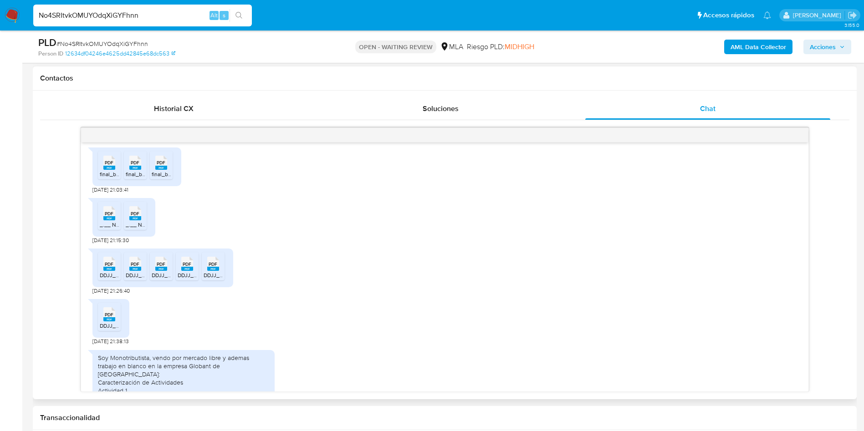
click at [108, 227] on span "_.__ Nuesta Parte _ Lo que sabemos de vos __._.pdf" at bounding box center [165, 225] width 130 height 8
click at [141, 221] on icon "PDF" at bounding box center [135, 213] width 12 height 16
click at [100, 271] on div "PDF PDF" at bounding box center [109, 263] width 19 height 18
click at [140, 268] on rect at bounding box center [135, 269] width 12 height 4
click at [163, 267] on span "PDF" at bounding box center [161, 264] width 9 height 6
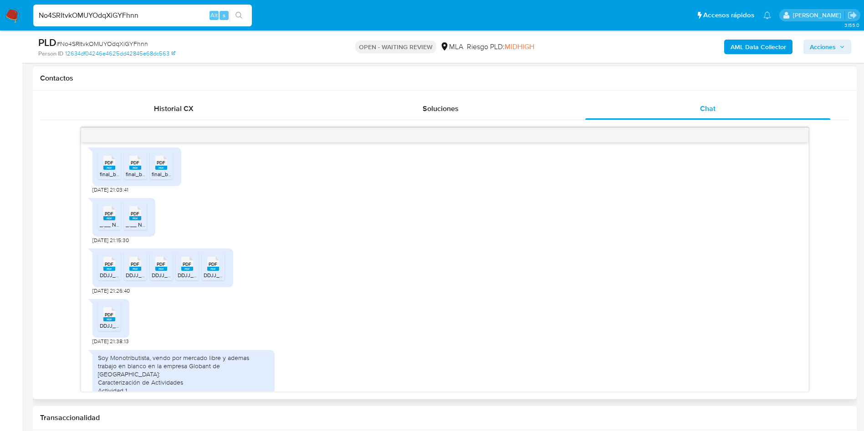
click at [181, 265] on icon "PDF" at bounding box center [187, 264] width 12 height 16
click at [214, 269] on rect at bounding box center [213, 269] width 12 height 4
click at [112, 327] on span "DDJJ_ANUAL_287096244.pdf" at bounding box center [137, 326] width 74 height 8
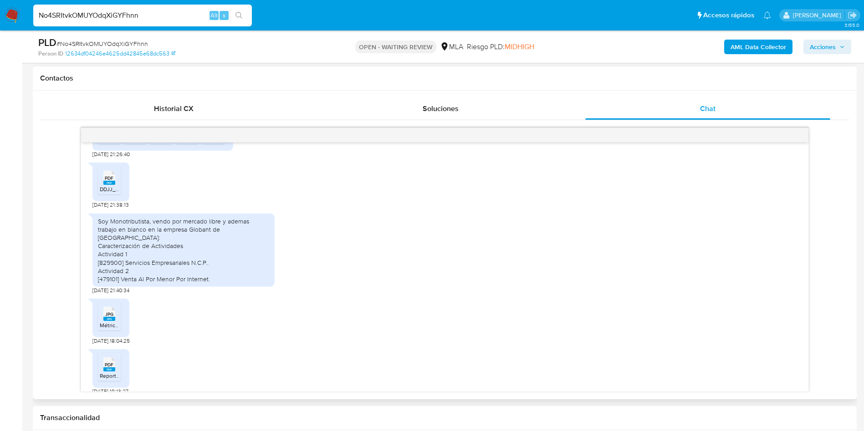
scroll to position [478, 0]
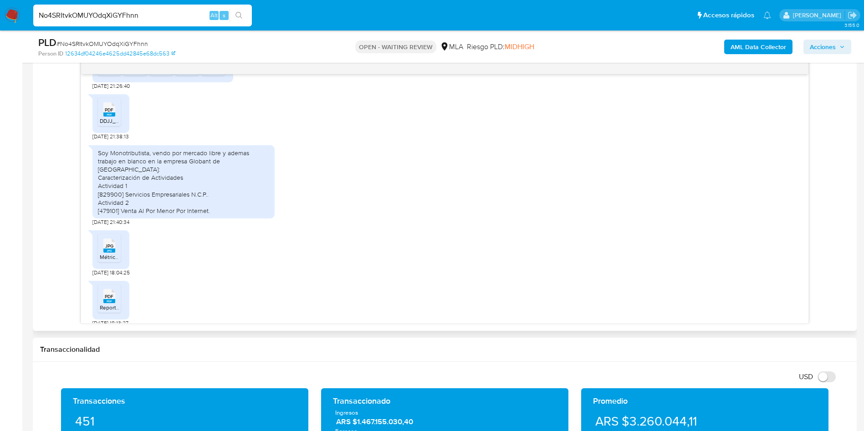
click at [112, 243] on span "JPG" at bounding box center [109, 246] width 8 height 6
click at [111, 299] on rect at bounding box center [109, 301] width 12 height 4
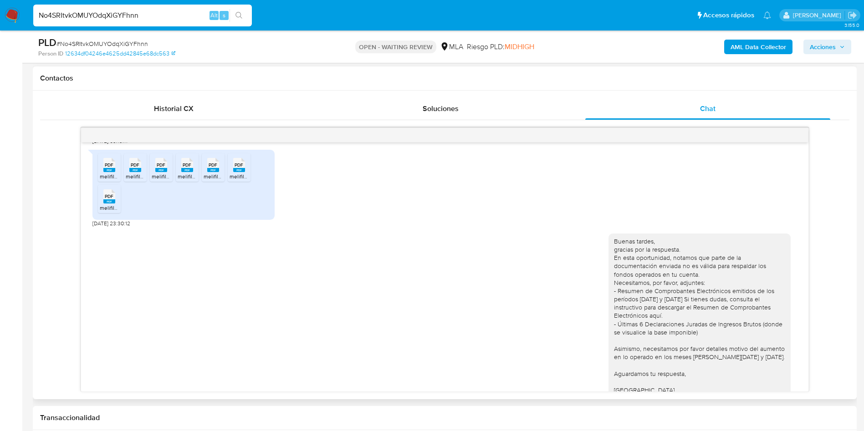
scroll to position [615, 0]
click at [439, 247] on div "Buenas tardes, gracias por la respuesta. En esta oportunidad, notamos que parte…" at bounding box center [444, 327] width 705 height 200
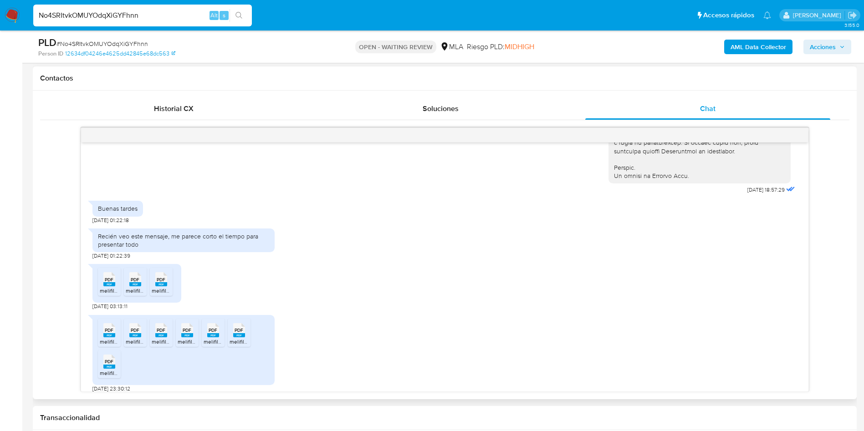
scroll to position [478, 0]
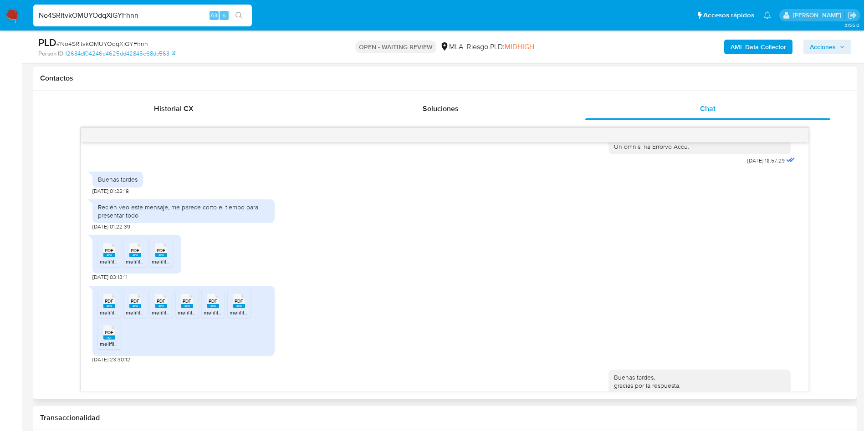
click at [106, 257] on rect at bounding box center [109, 255] width 12 height 4
click at [115, 257] on icon at bounding box center [109, 250] width 12 height 14
click at [161, 254] on span "PDF" at bounding box center [161, 251] width 9 height 6
click at [112, 304] on span "PDF" at bounding box center [109, 301] width 9 height 6
click at [133, 317] on span "melifile7183854492665196601.pdf" at bounding box center [167, 313] width 83 height 8
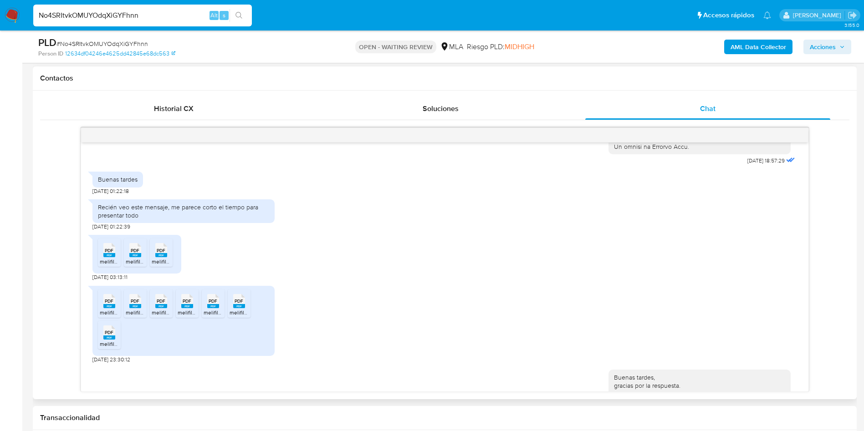
click at [163, 317] on span "melifile3340834721976257076.pdf" at bounding box center [194, 313] width 84 height 8
click at [191, 309] on icon "PDF" at bounding box center [187, 301] width 12 height 16
click at [215, 317] on span "melifile373937791896158662.pdf" at bounding box center [244, 313] width 80 height 8
click at [235, 304] on span "PDF" at bounding box center [239, 301] width 9 height 6
click at [100, 341] on div "PDF PDF" at bounding box center [109, 332] width 19 height 18
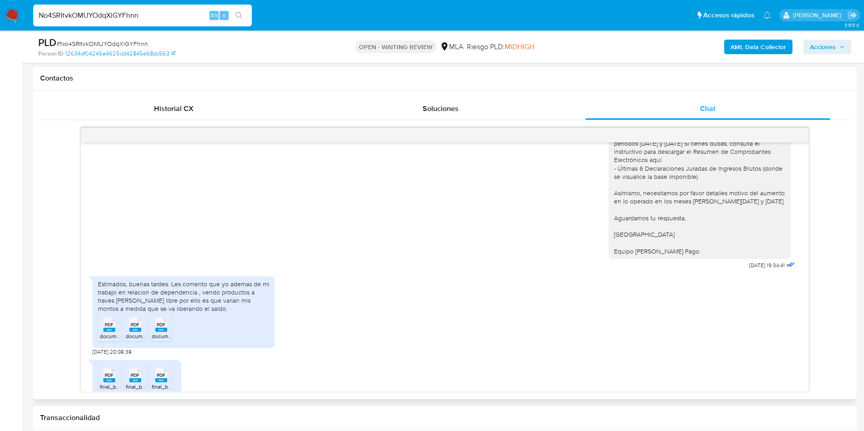
scroll to position [888, 0]
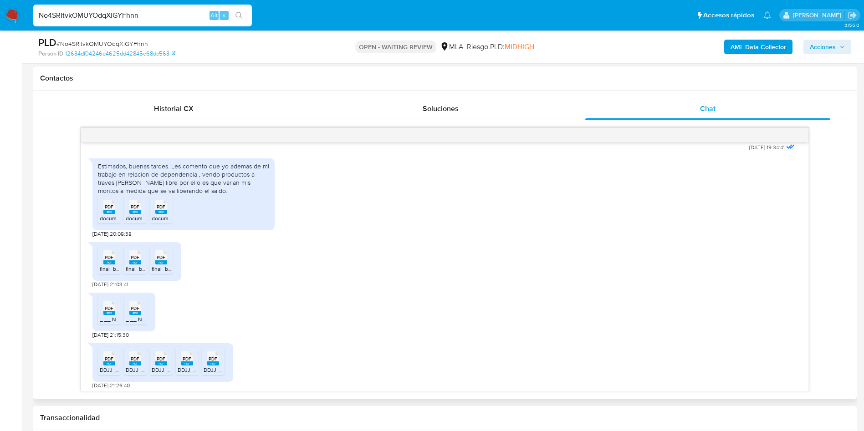
click at [109, 222] on span "document (4).pdf" at bounding box center [120, 219] width 41 height 8
click at [138, 222] on span "document (5).pdf" at bounding box center [146, 219] width 41 height 8
click at [164, 222] on span "document (2).pdf" at bounding box center [172, 219] width 41 height 8
click at [106, 273] on span "final_balance_20250801205400_b48f.pdf" at bounding box center [151, 269] width 102 height 8
click at [132, 266] on icon "PDF" at bounding box center [135, 258] width 12 height 16
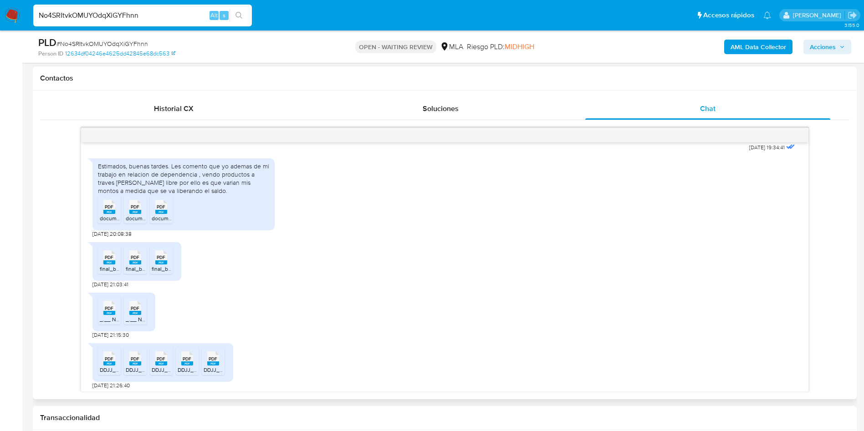
click at [165, 273] on span "final_balance_20250801205415_8c2a.pdf" at bounding box center [203, 269] width 102 height 8
click at [111, 315] on rect at bounding box center [109, 313] width 12 height 4
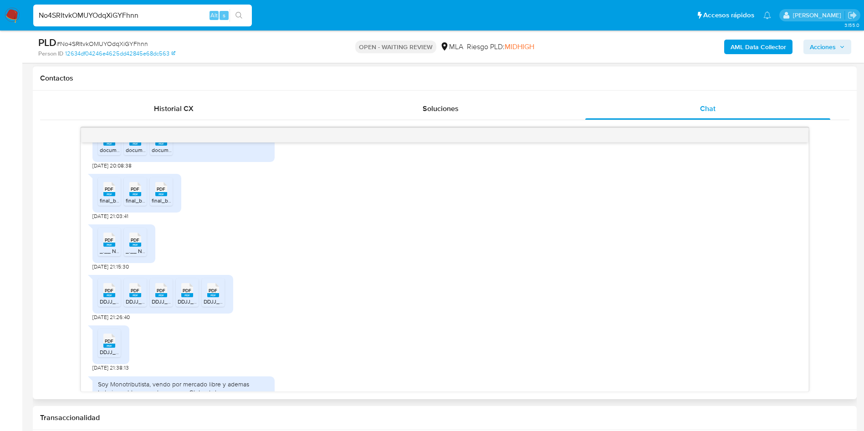
drag, startPoint x: 134, startPoint y: 261, endPoint x: 154, endPoint y: 260, distance: 19.6
click at [134, 247] on rect at bounding box center [135, 245] width 12 height 4
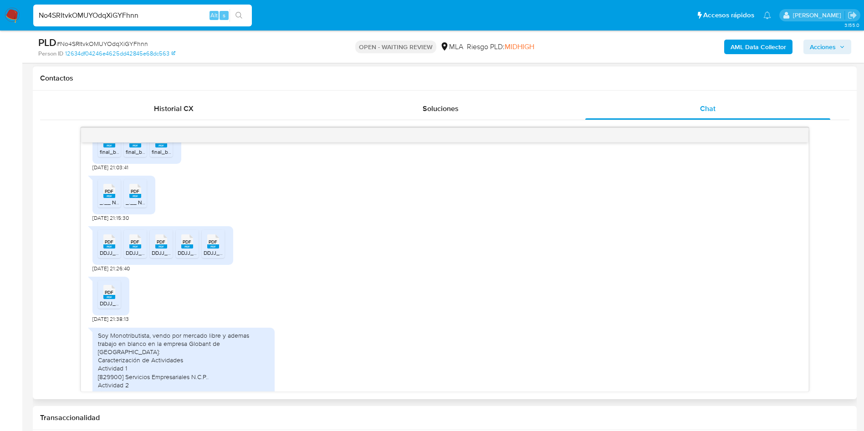
scroll to position [1025, 0]
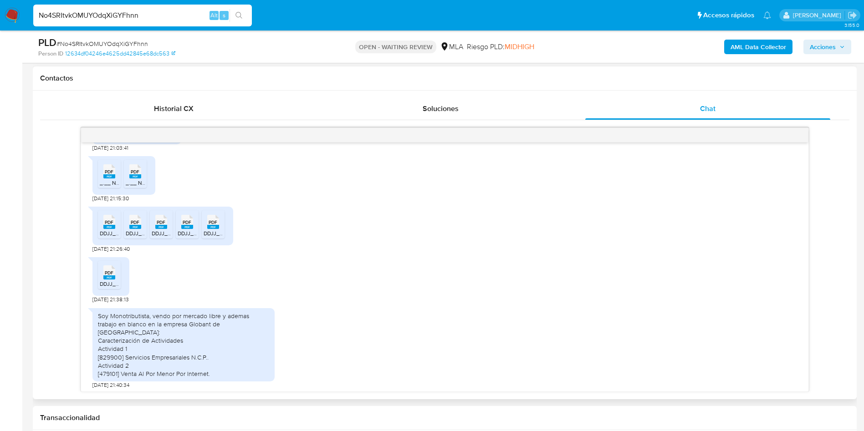
click at [106, 225] on span "PDF" at bounding box center [109, 223] width 9 height 6
click at [143, 237] on span "DDJJ_Mensual_394822873.pdf" at bounding box center [164, 234] width 77 height 8
click at [160, 229] on rect at bounding box center [161, 227] width 12 height 4
click at [188, 225] on span "PDF" at bounding box center [187, 223] width 9 height 6
click at [204, 230] on div "PDF PDF" at bounding box center [213, 221] width 19 height 18
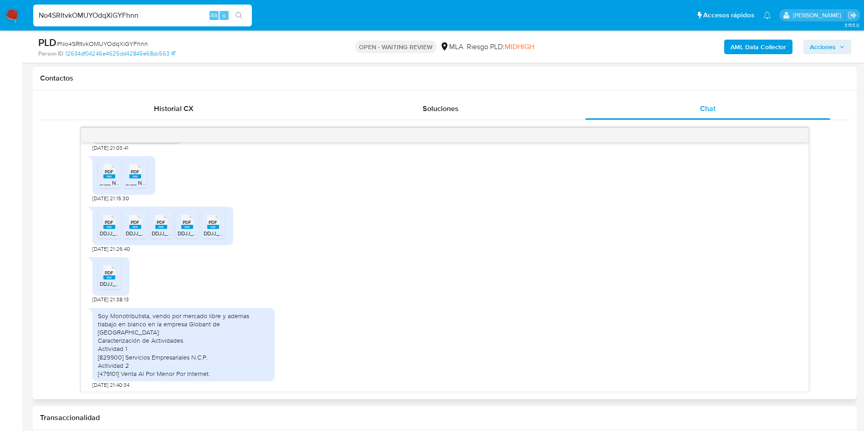
drag, startPoint x: 110, startPoint y: 300, endPoint x: 152, endPoint y: 292, distance: 42.6
click at [109, 288] on span "DDJJ_ANUAL_287096244.pdf" at bounding box center [137, 284] width 74 height 8
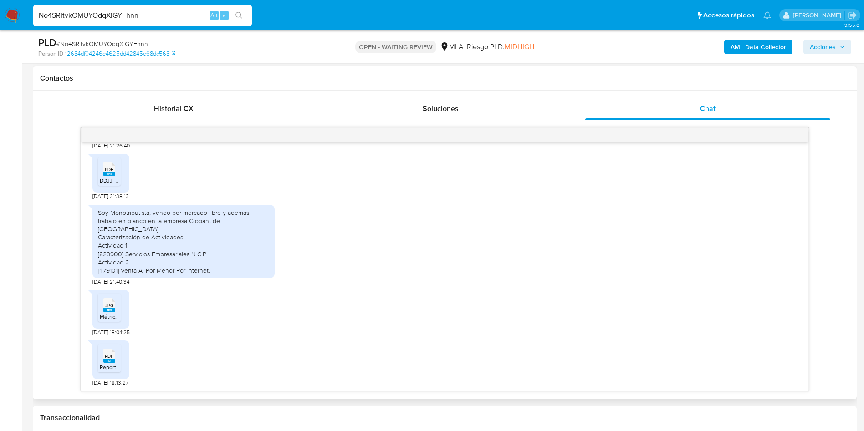
scroll to position [478, 0]
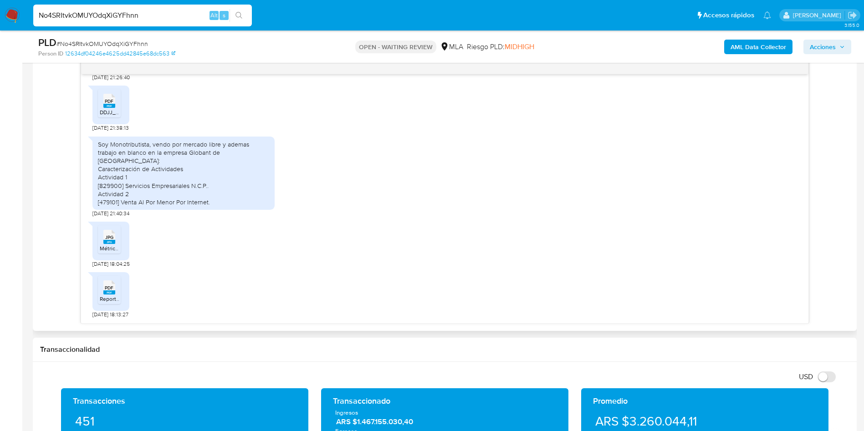
click at [113, 242] on rect at bounding box center [109, 242] width 12 height 4
click at [112, 297] on span "Reporte_evolucion_negocio_2025_01_01-2025_08_02.pdf" at bounding box center [172, 299] width 145 height 8
click at [301, 200] on div "Soy Monotributista, vendo por mercado libre y ademas trabajo en blanco en la em…" at bounding box center [444, 175] width 705 height 86
